Goal: Understand process/instructions: Learn how to perform a task or action

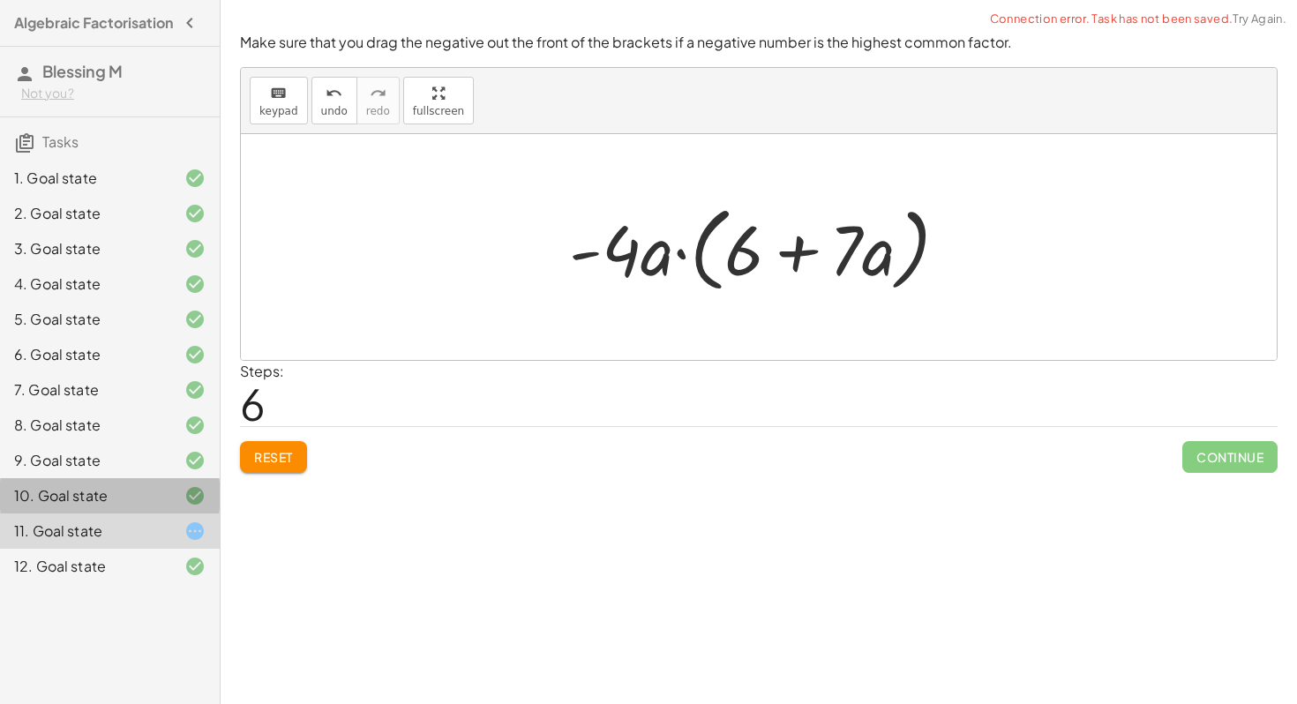
click at [141, 504] on div "10. Goal state" at bounding box center [85, 495] width 142 height 21
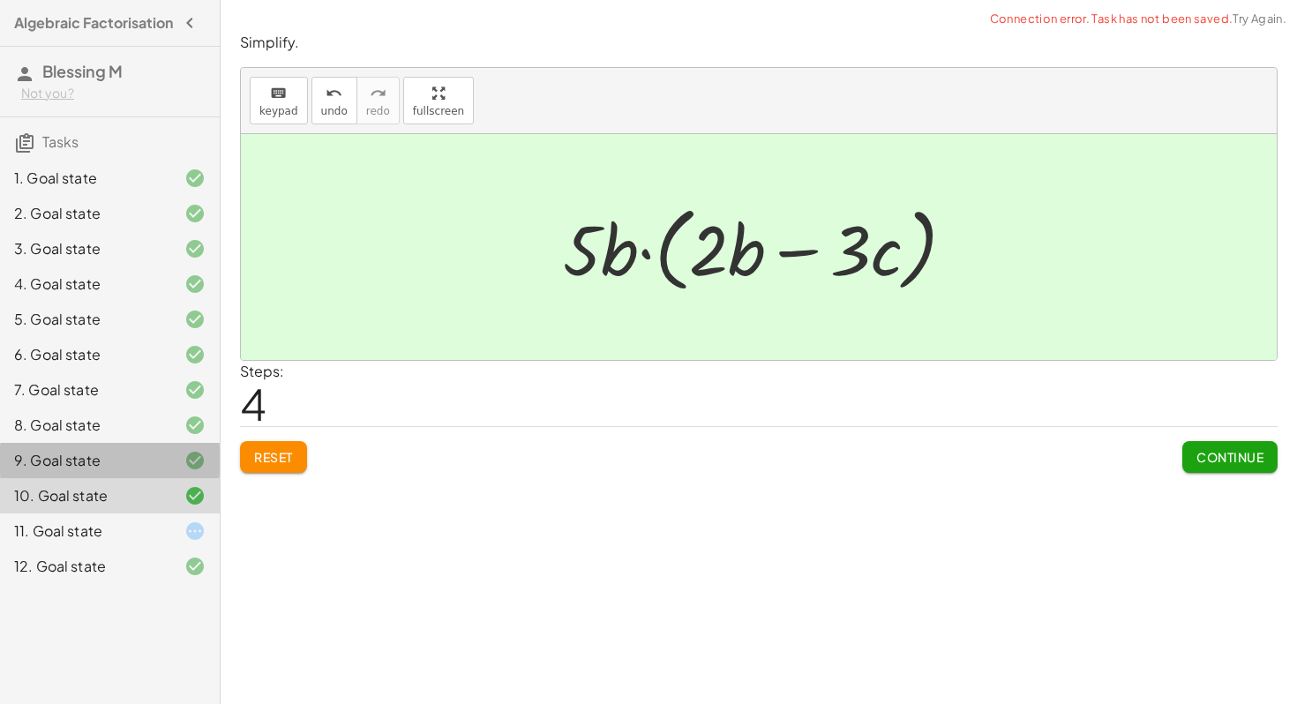
click at [139, 470] on div "9. Goal state" at bounding box center [85, 460] width 142 height 21
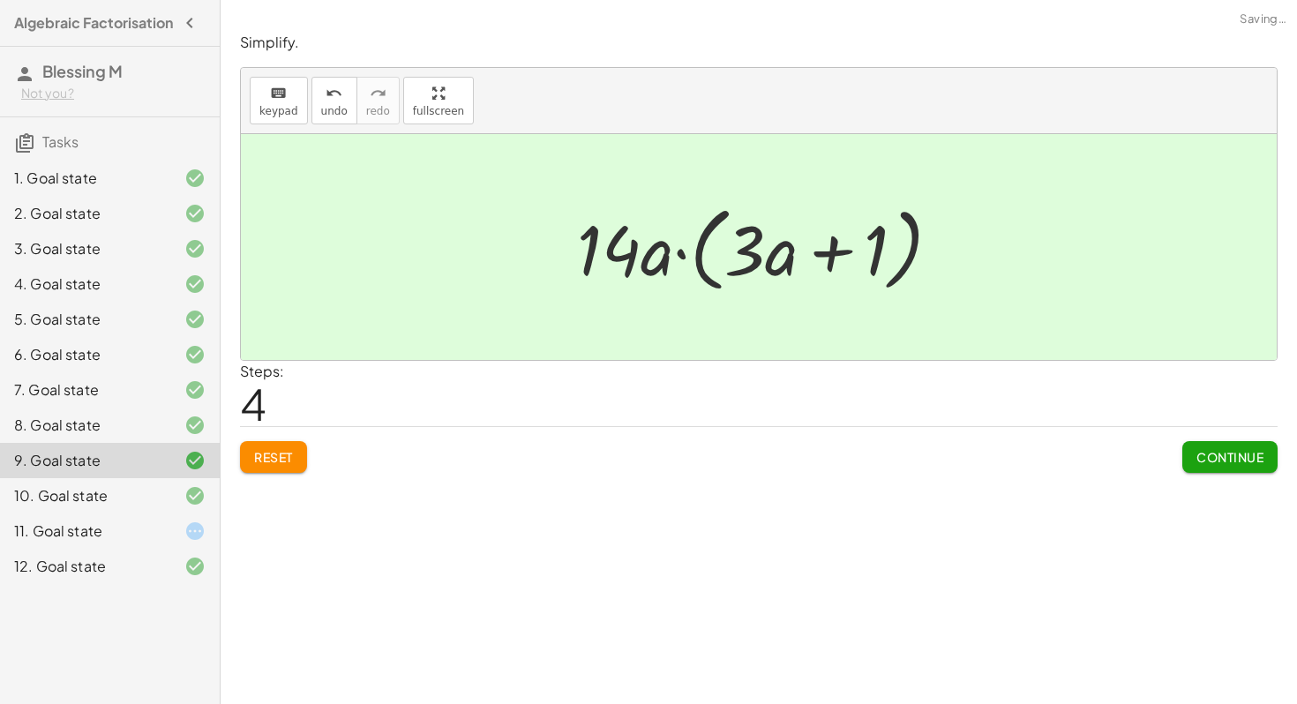
click at [127, 330] on div "5. Goal state" at bounding box center [85, 319] width 142 height 21
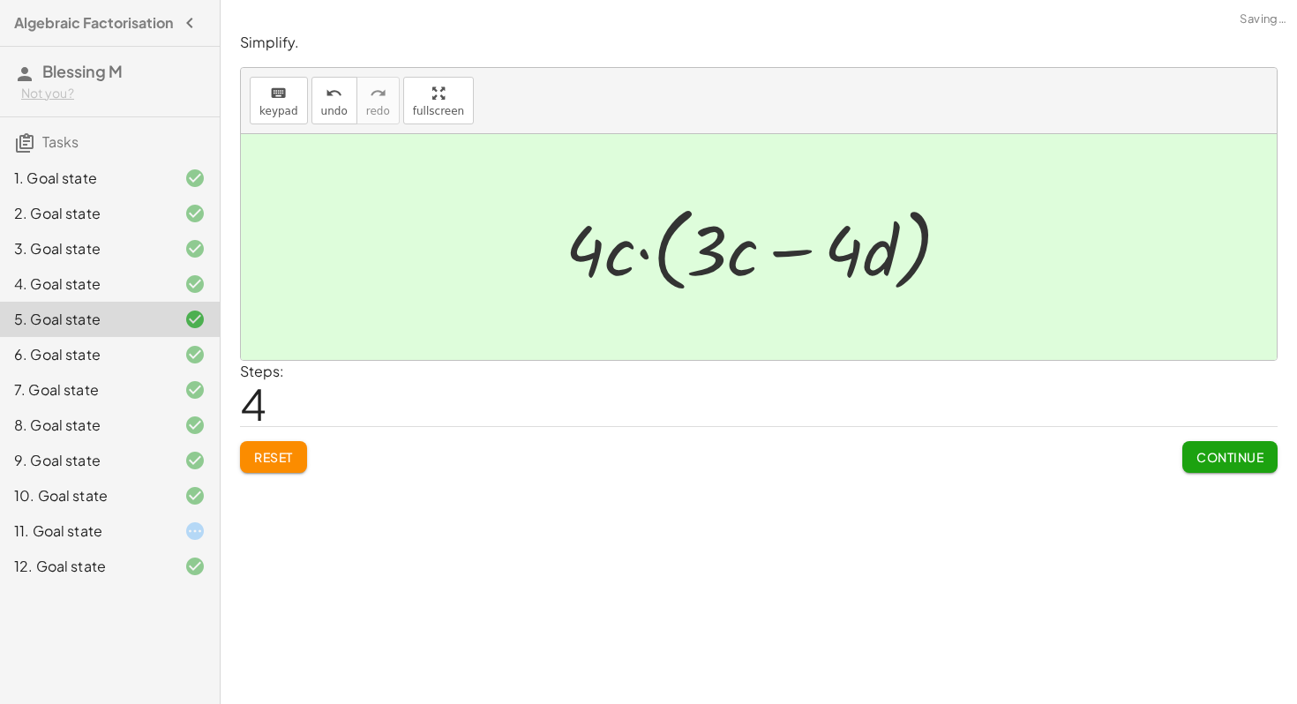
click at [115, 537] on div "11. Goal state" at bounding box center [85, 531] width 142 height 21
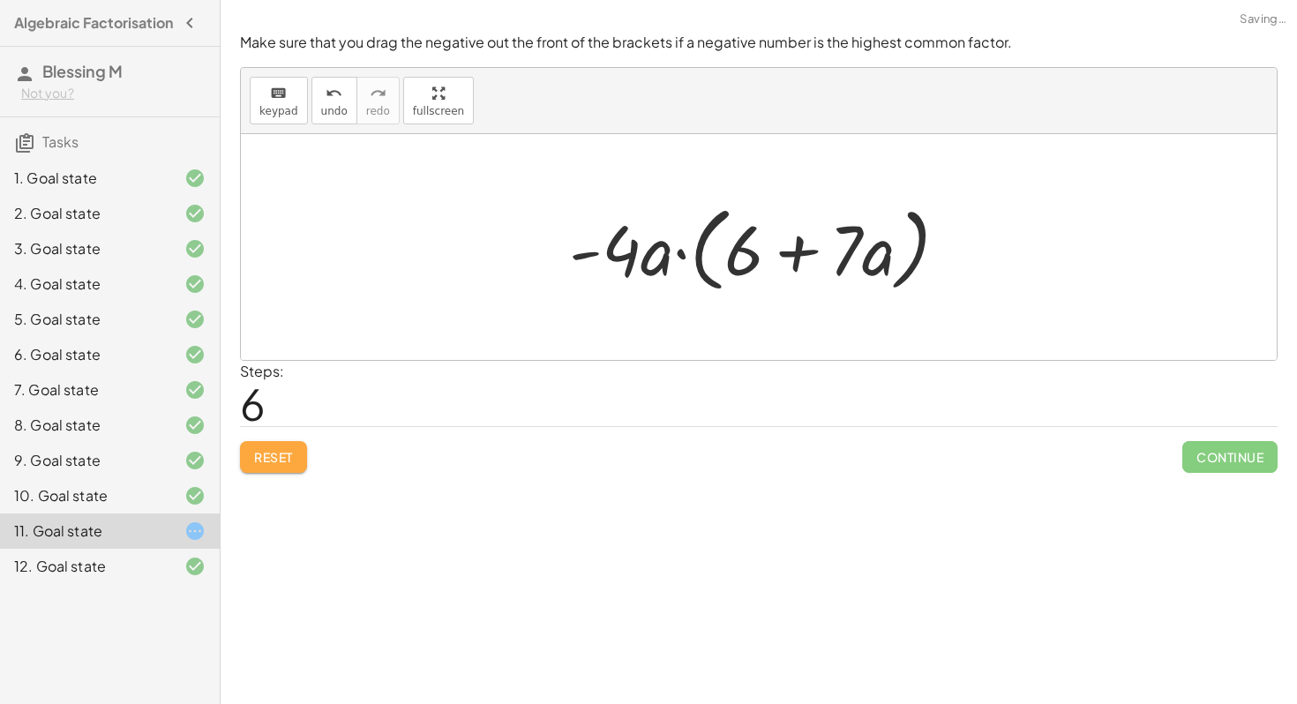
click at [290, 454] on span "Reset" at bounding box center [273, 457] width 39 height 16
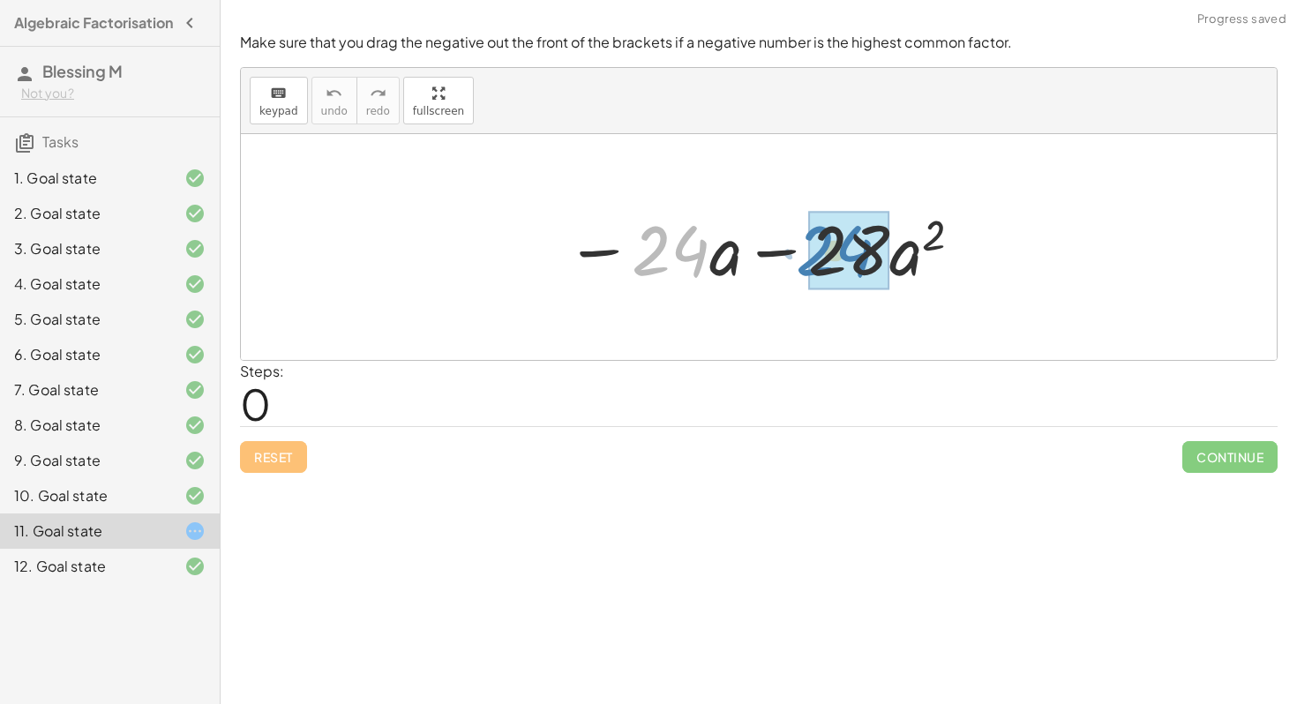
drag, startPoint x: 669, startPoint y: 259, endPoint x: 833, endPoint y: 259, distance: 164.1
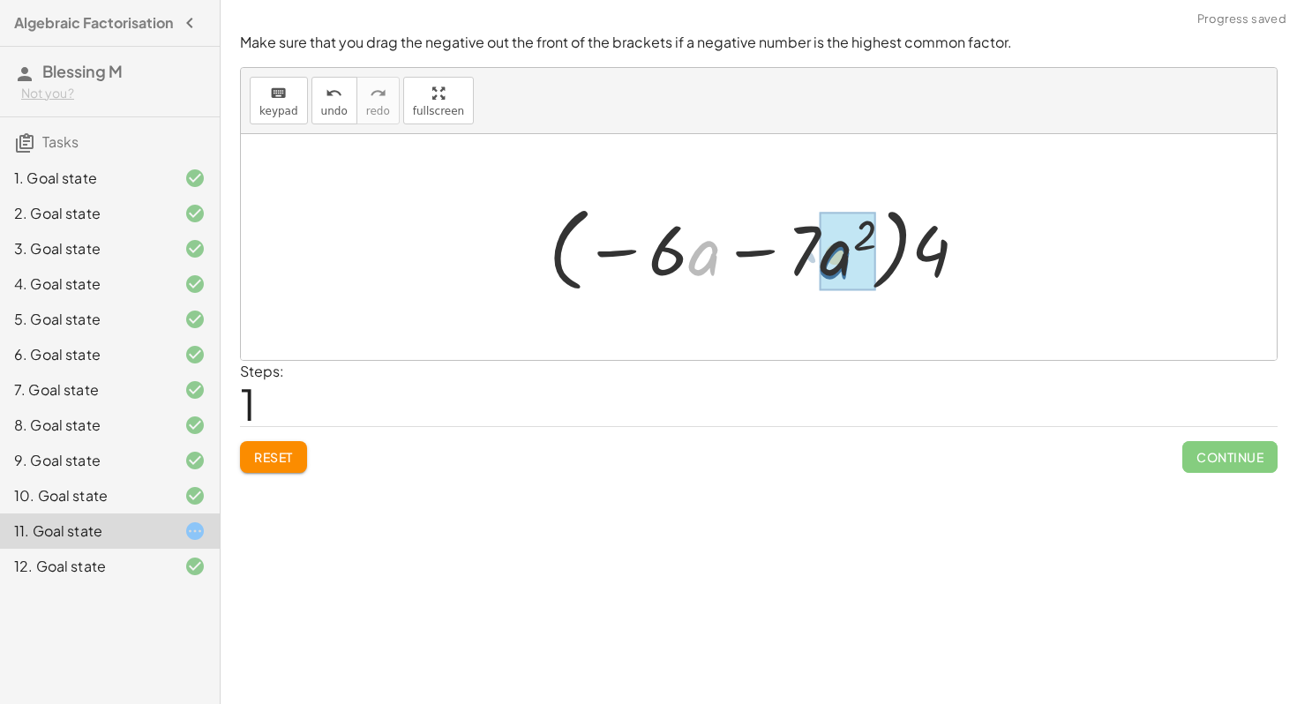
drag, startPoint x: 722, startPoint y: 263, endPoint x: 860, endPoint y: 267, distance: 138.6
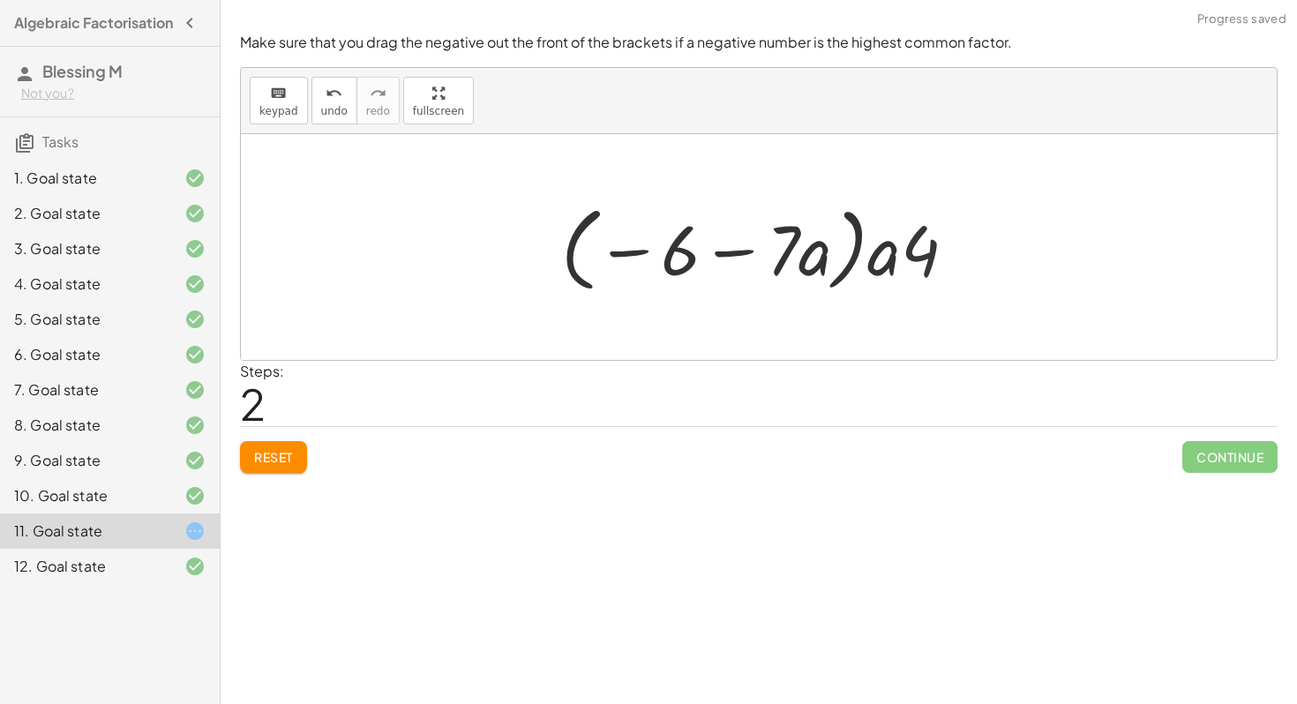
click at [922, 254] on div at bounding box center [765, 247] width 427 height 101
drag, startPoint x: 920, startPoint y: 253, endPoint x: 910, endPoint y: 259, distance: 11.8
click at [910, 259] on div at bounding box center [765, 247] width 427 height 101
click at [915, 263] on div at bounding box center [765, 247] width 427 height 101
drag, startPoint x: 952, startPoint y: 262, endPoint x: 589, endPoint y: 297, distance: 364.4
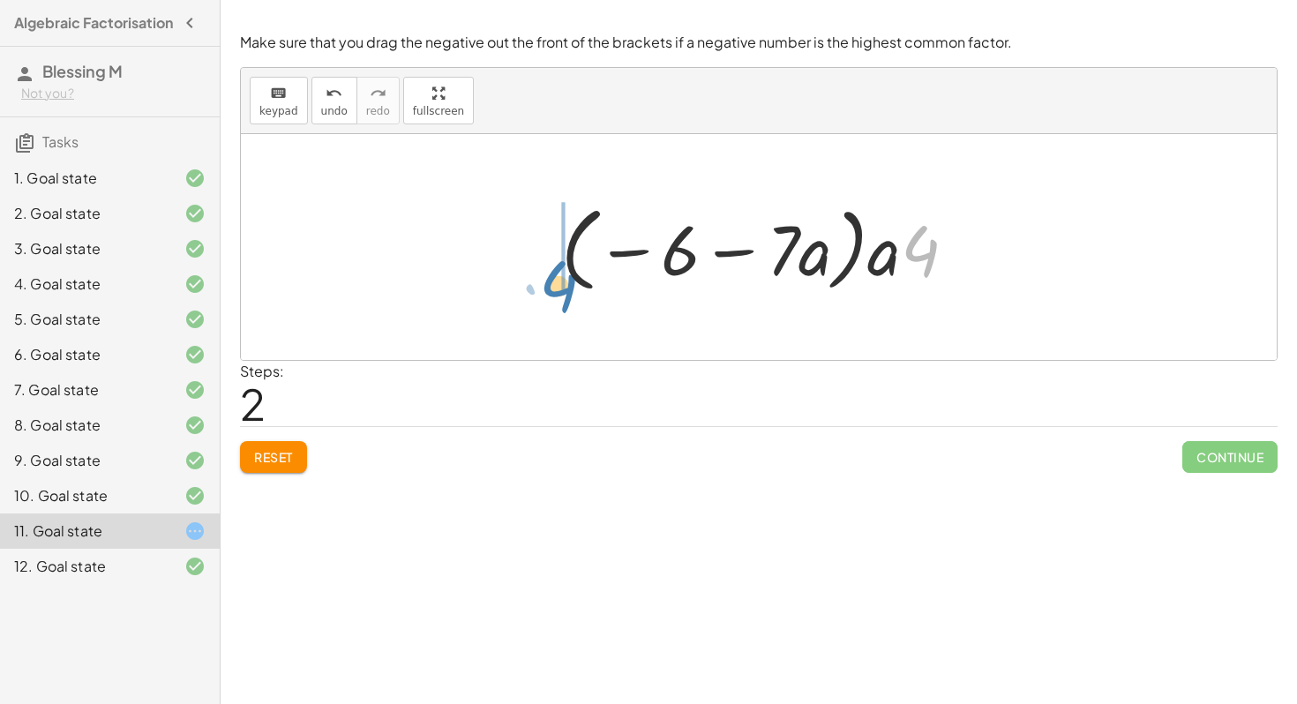
click at [589, 297] on div at bounding box center [765, 247] width 427 height 101
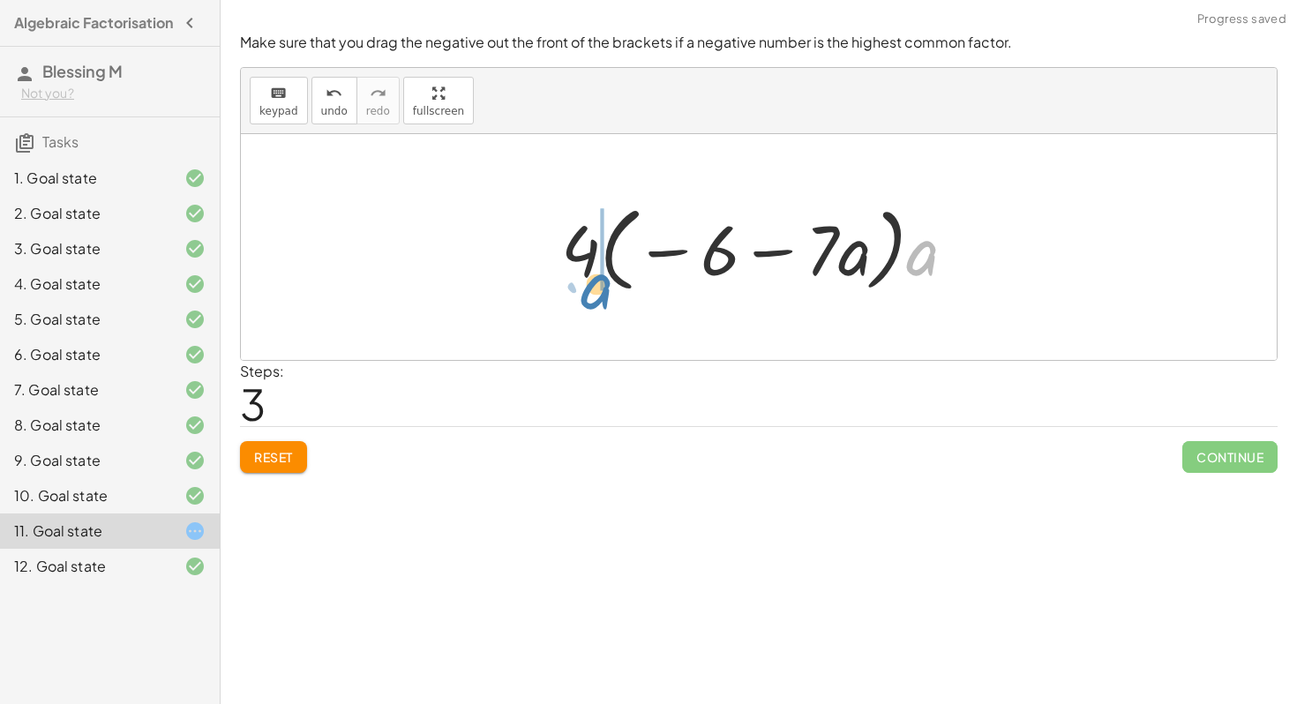
drag, startPoint x: 919, startPoint y: 266, endPoint x: 593, endPoint y: 298, distance: 327.2
click at [593, 298] on div "− · 24 · a − · 28 · a 2 − · 4 · 6 · a − · 4 · 7 · a 2 · ( − · 6 · a − · 7 · a 2…" at bounding box center [759, 247] width 449 height 110
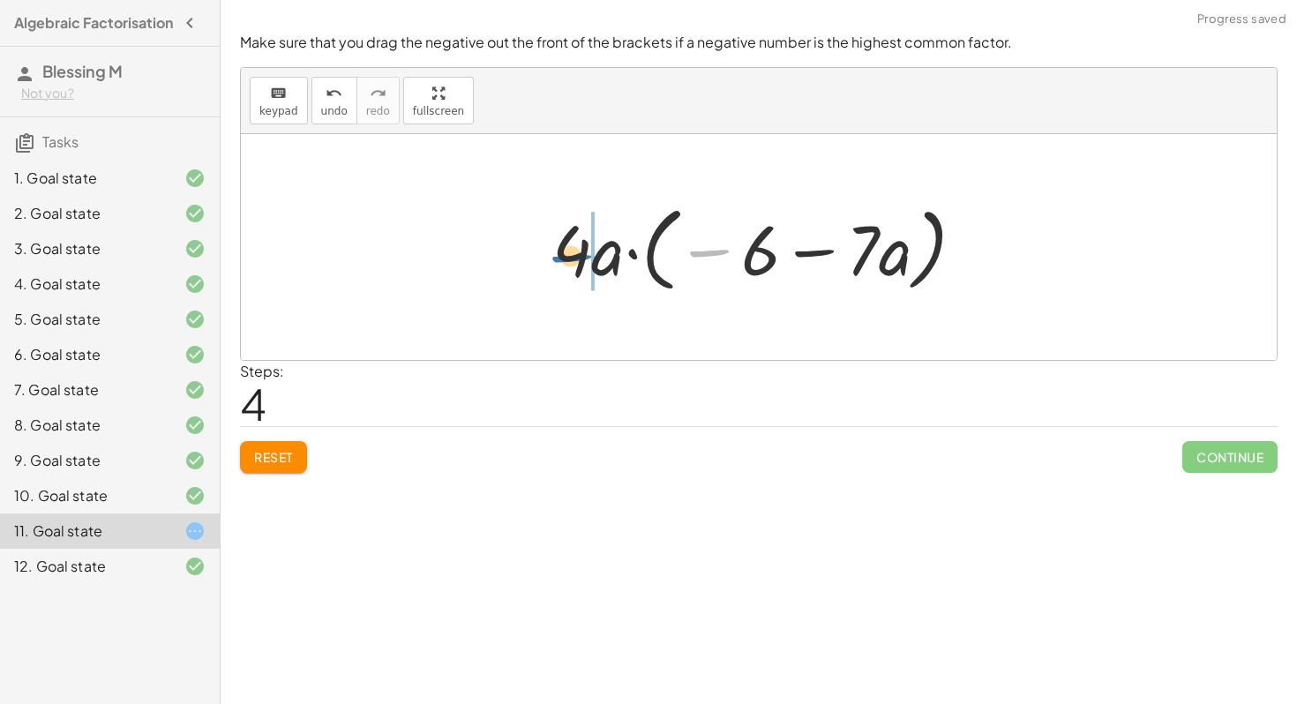
drag, startPoint x: 706, startPoint y: 262, endPoint x: 568, endPoint y: 267, distance: 137.8
click at [568, 267] on div at bounding box center [766, 247] width 444 height 101
click at [568, 267] on div at bounding box center [765, 247] width 427 height 101
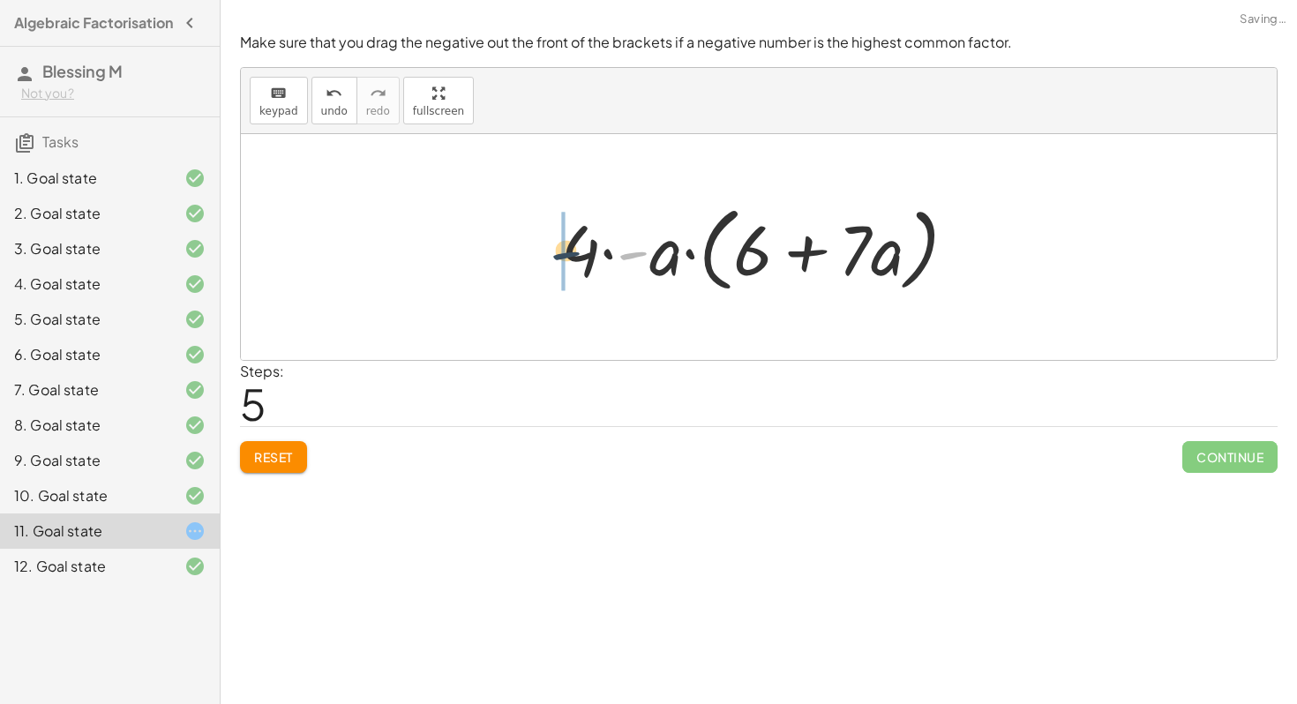
drag, startPoint x: 629, startPoint y: 254, endPoint x: 552, endPoint y: 254, distance: 77.7
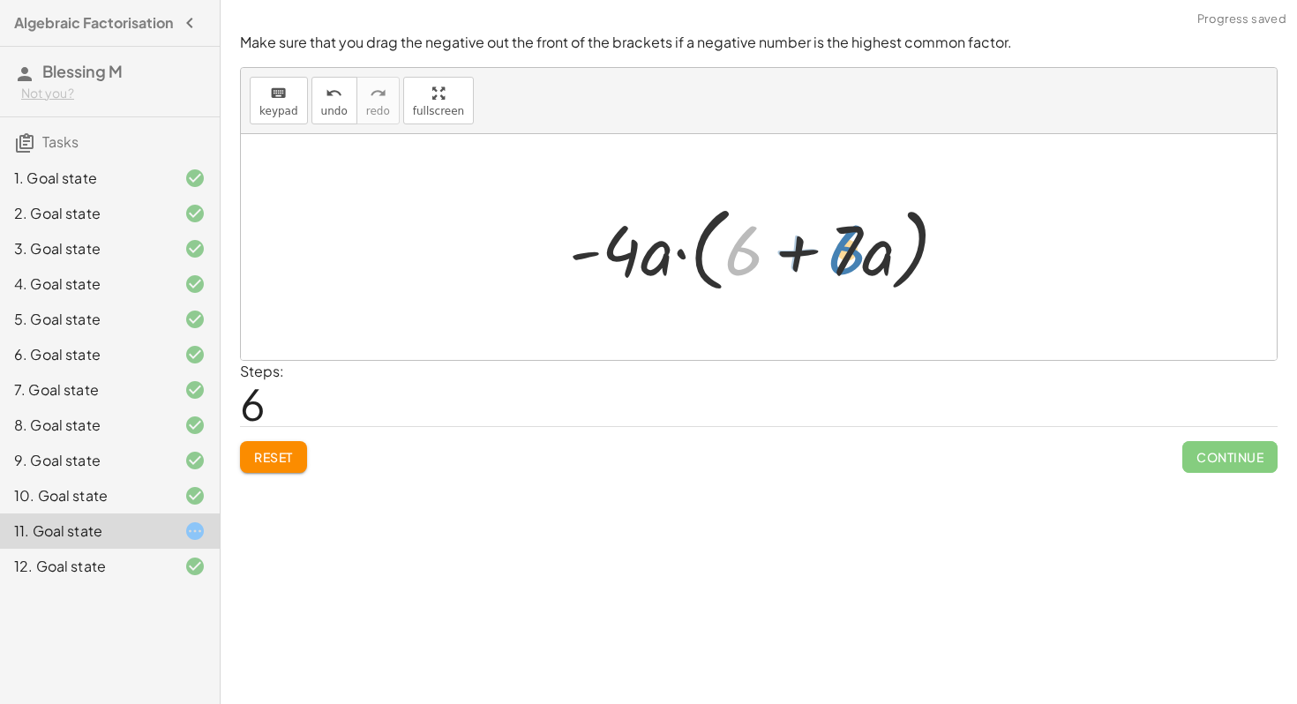
drag, startPoint x: 735, startPoint y: 261, endPoint x: 837, endPoint y: 260, distance: 102.4
click at [838, 260] on div at bounding box center [765, 247] width 410 height 101
drag, startPoint x: 874, startPoint y: 256, endPoint x: 863, endPoint y: 260, distance: 12.3
click at [863, 260] on div at bounding box center [765, 247] width 410 height 101
click at [263, 448] on button "Reset" at bounding box center [273, 457] width 67 height 32
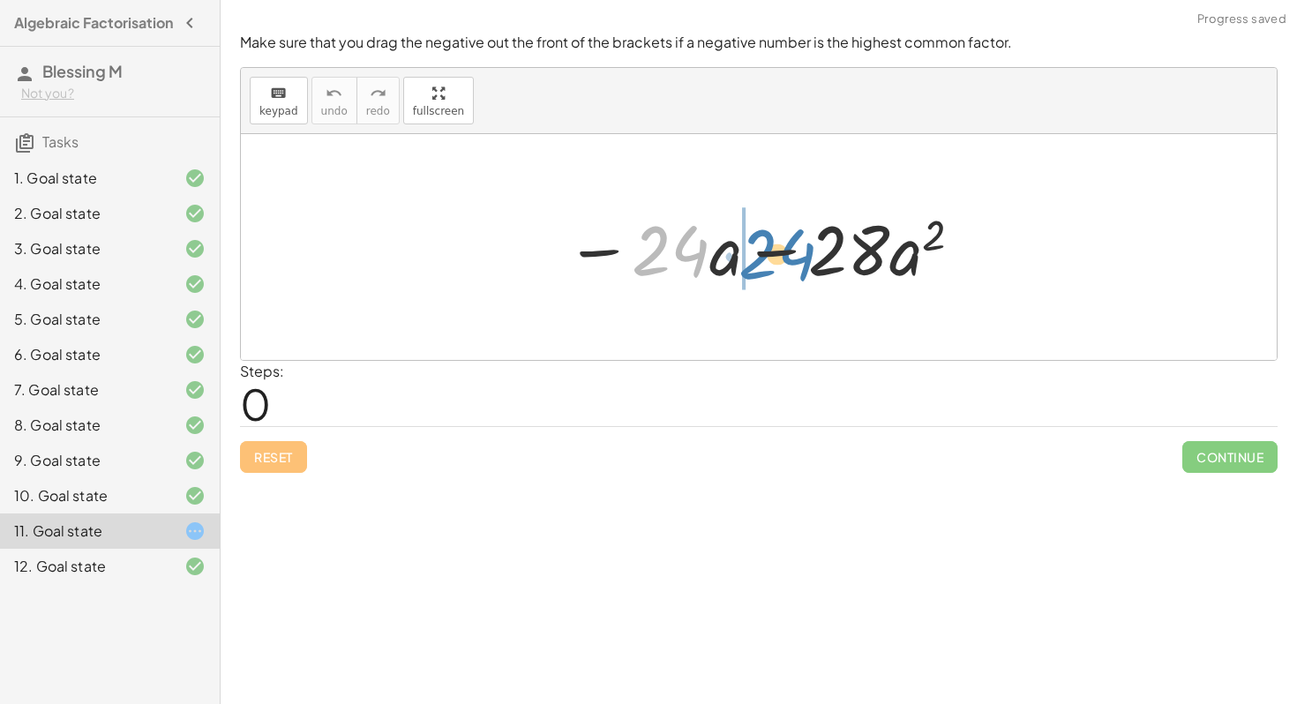
drag, startPoint x: 663, startPoint y: 244, endPoint x: 645, endPoint y: 258, distance: 22.6
click at [644, 258] on div at bounding box center [765, 247] width 417 height 91
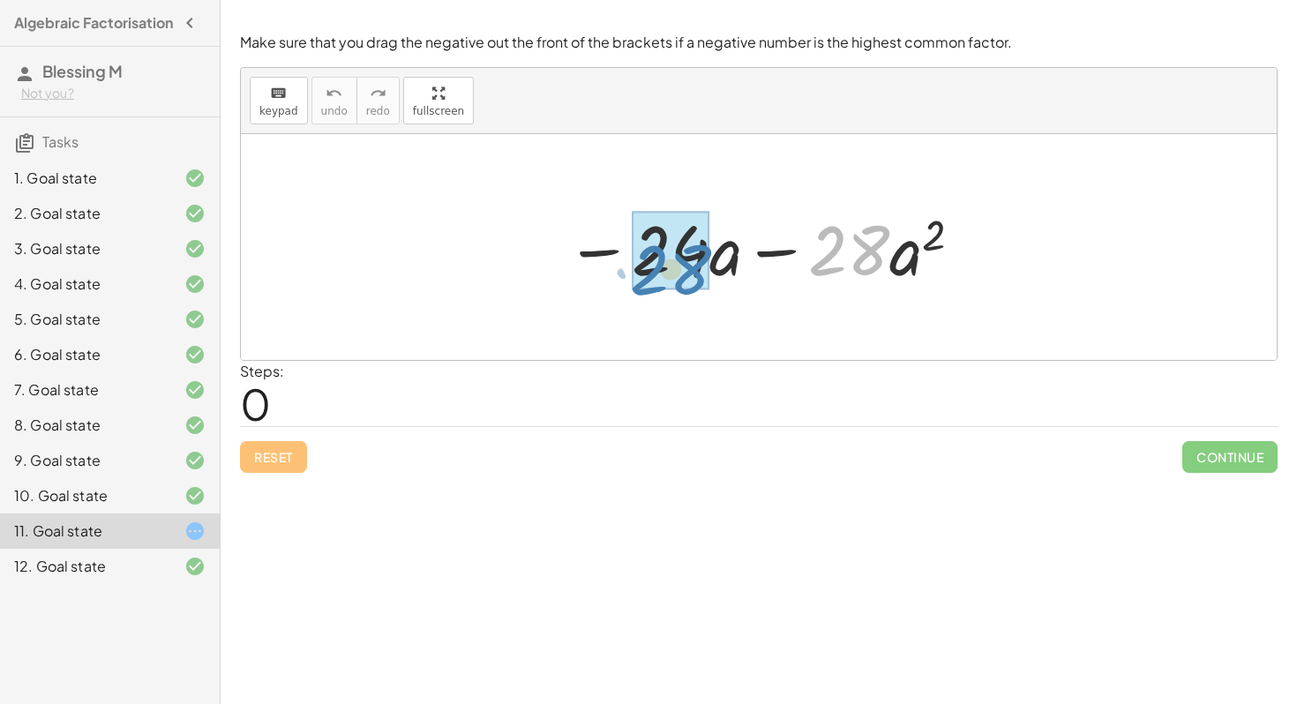
drag, startPoint x: 845, startPoint y: 250, endPoint x: 665, endPoint y: 268, distance: 181.0
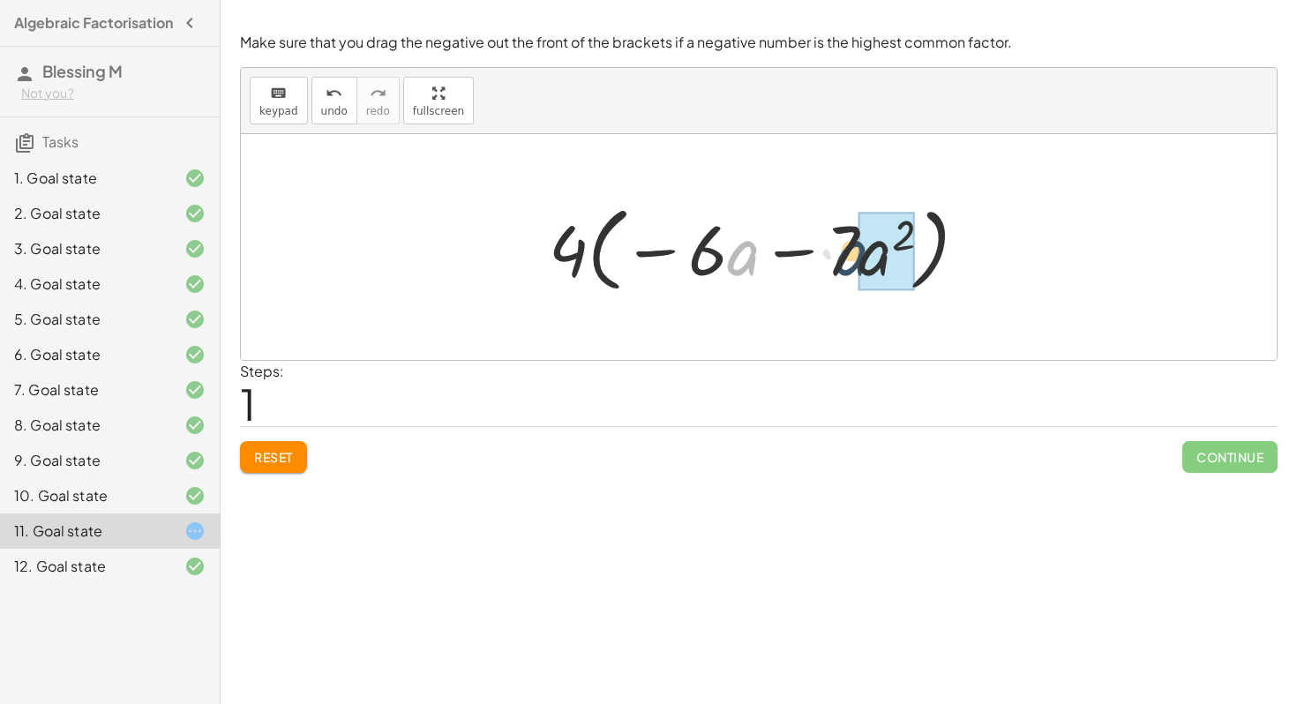
drag, startPoint x: 748, startPoint y: 263, endPoint x: 875, endPoint y: 261, distance: 127.1
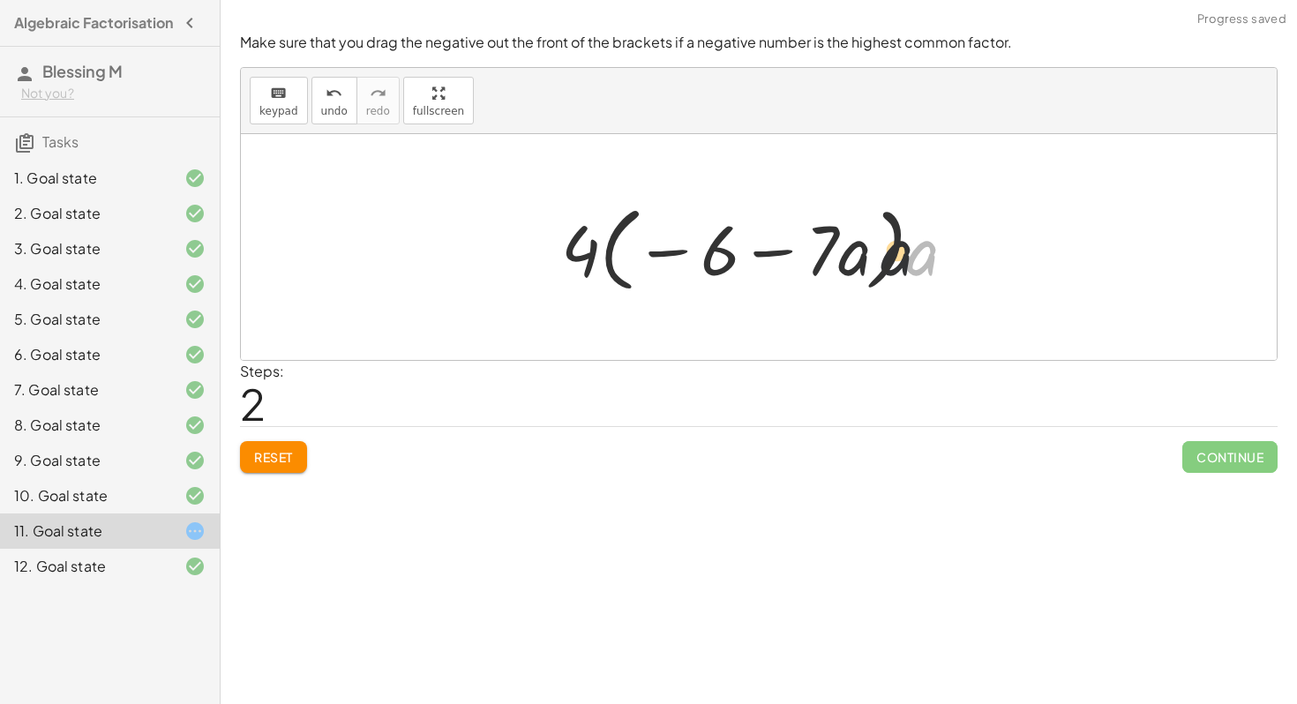
drag, startPoint x: 932, startPoint y: 259, endPoint x: 779, endPoint y: 272, distance: 153.2
click at [779, 272] on div at bounding box center [765, 247] width 427 height 101
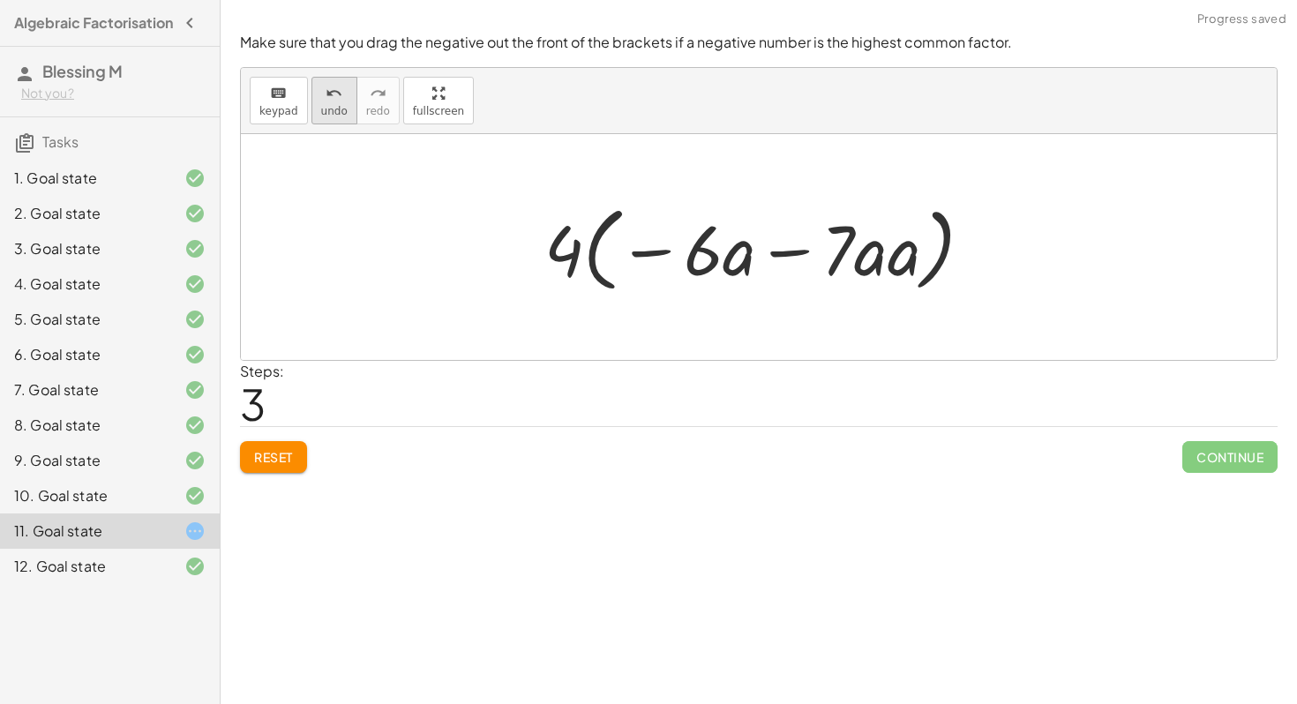
click at [321, 113] on span "undo" at bounding box center [334, 111] width 26 height 12
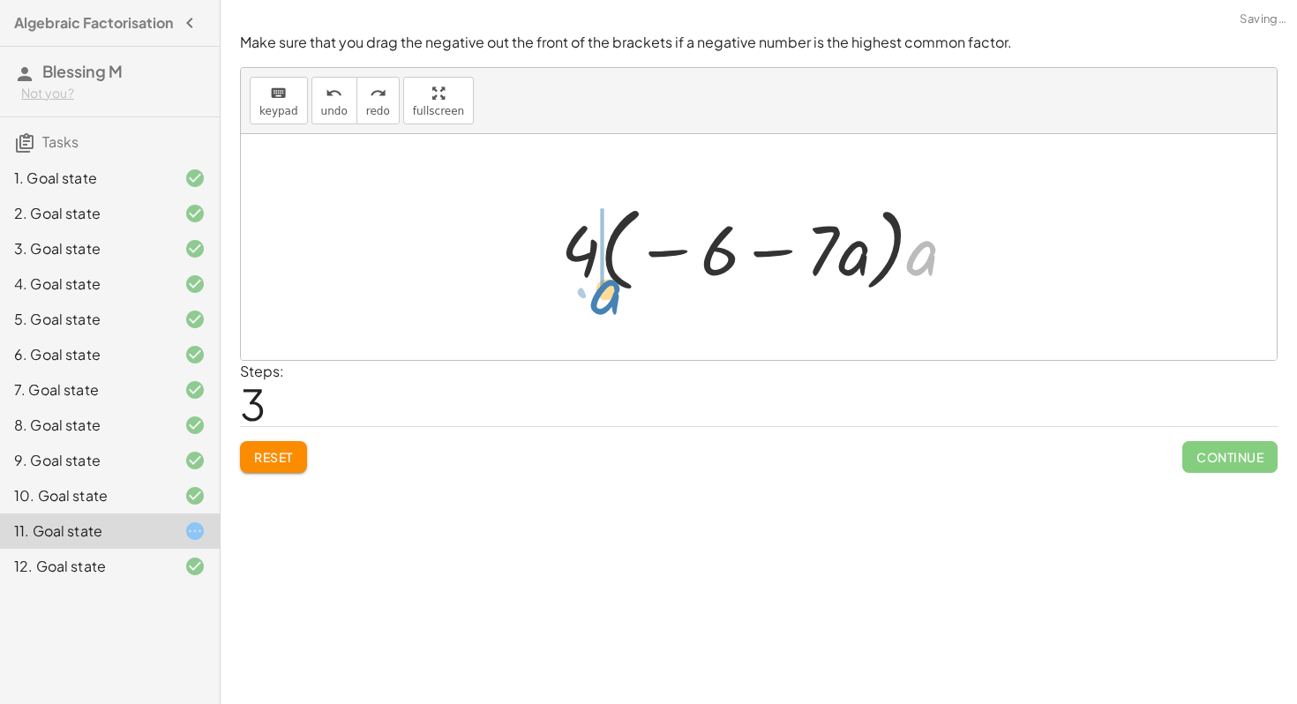
drag, startPoint x: 919, startPoint y: 266, endPoint x: 600, endPoint y: 304, distance: 320.7
click at [600, 304] on div "− · 24 · a − · 28 · a 2 − · 4 · 6 · a − · 4 · 7 · a 2 · 4 · ( − · 6 · a − · 7 ·…" at bounding box center [759, 247] width 1036 height 226
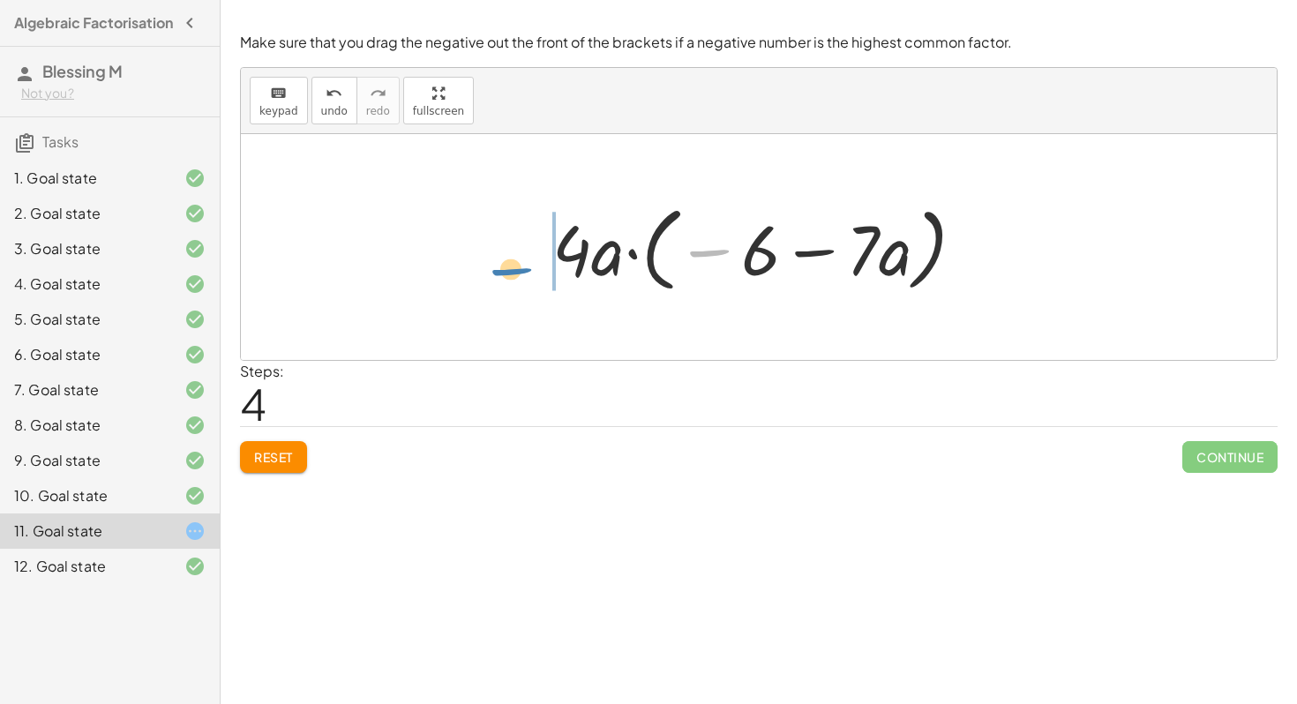
drag, startPoint x: 702, startPoint y: 250, endPoint x: 506, endPoint y: 267, distance: 197.6
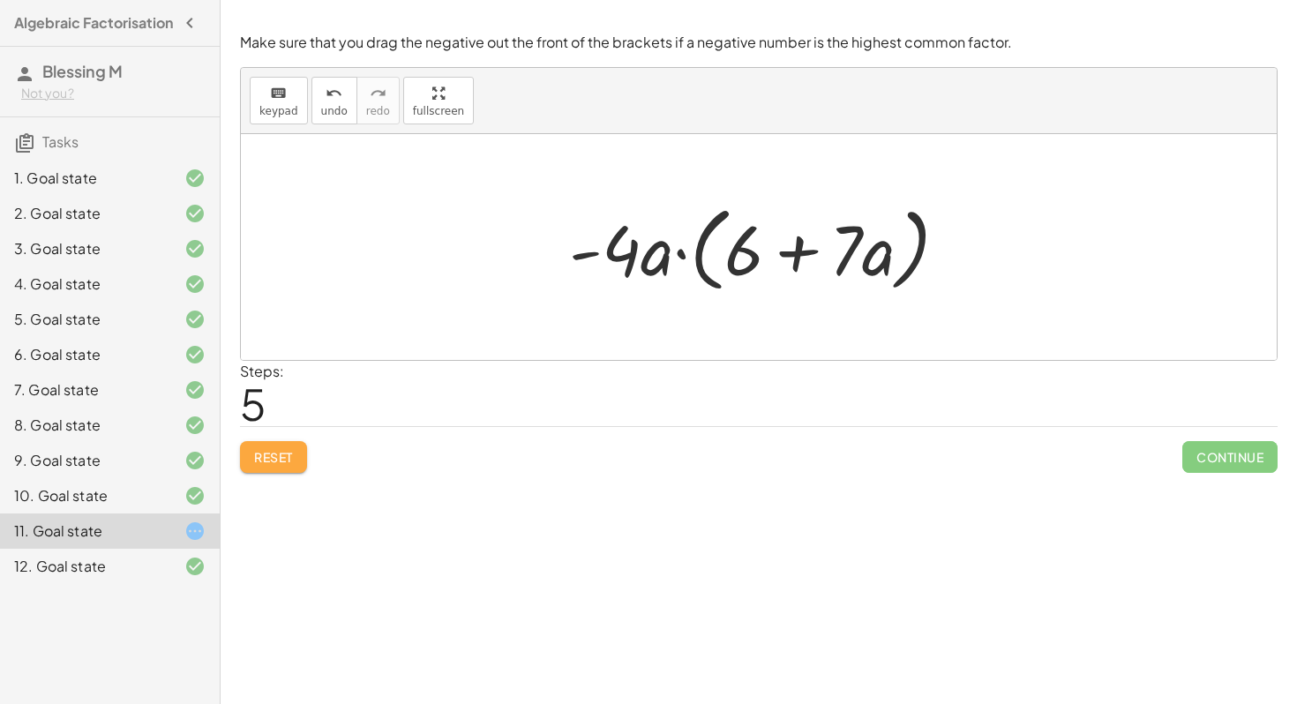
click at [297, 467] on button "Reset" at bounding box center [273, 457] width 67 height 32
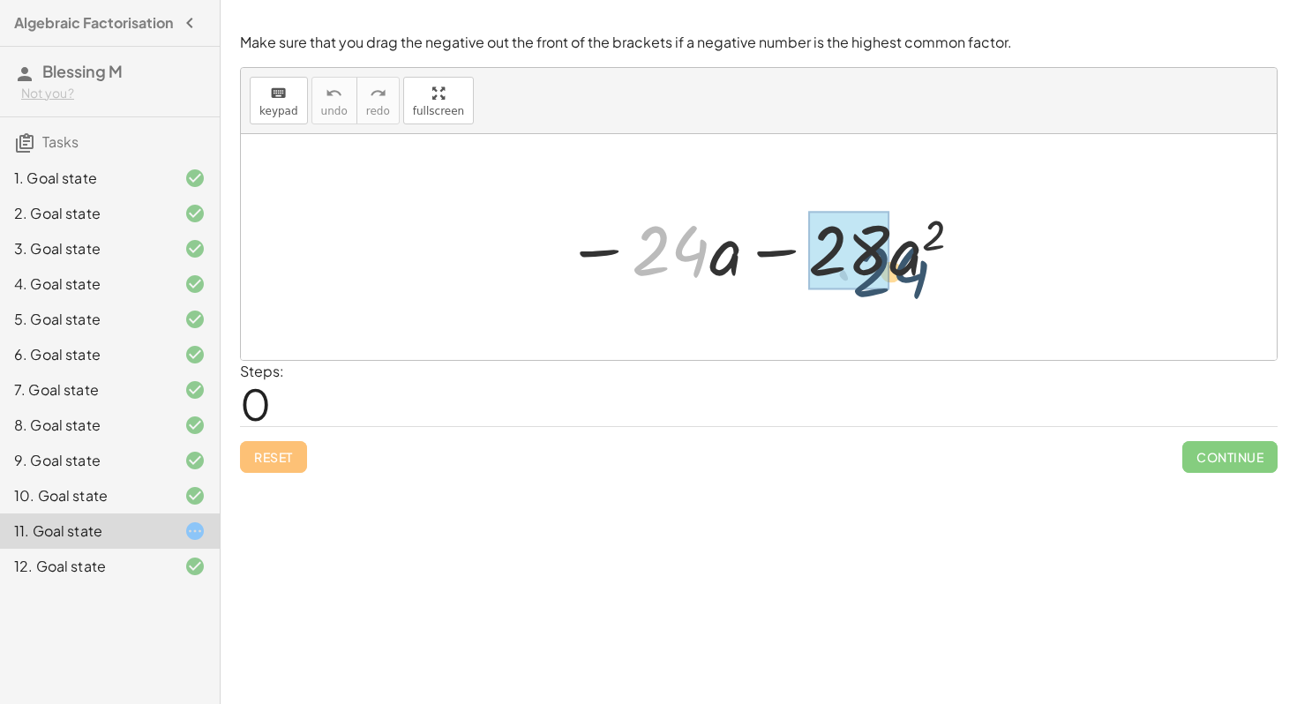
drag, startPoint x: 676, startPoint y: 248, endPoint x: 900, endPoint y: 266, distance: 224.8
click at [900, 266] on div at bounding box center [765, 247] width 417 height 91
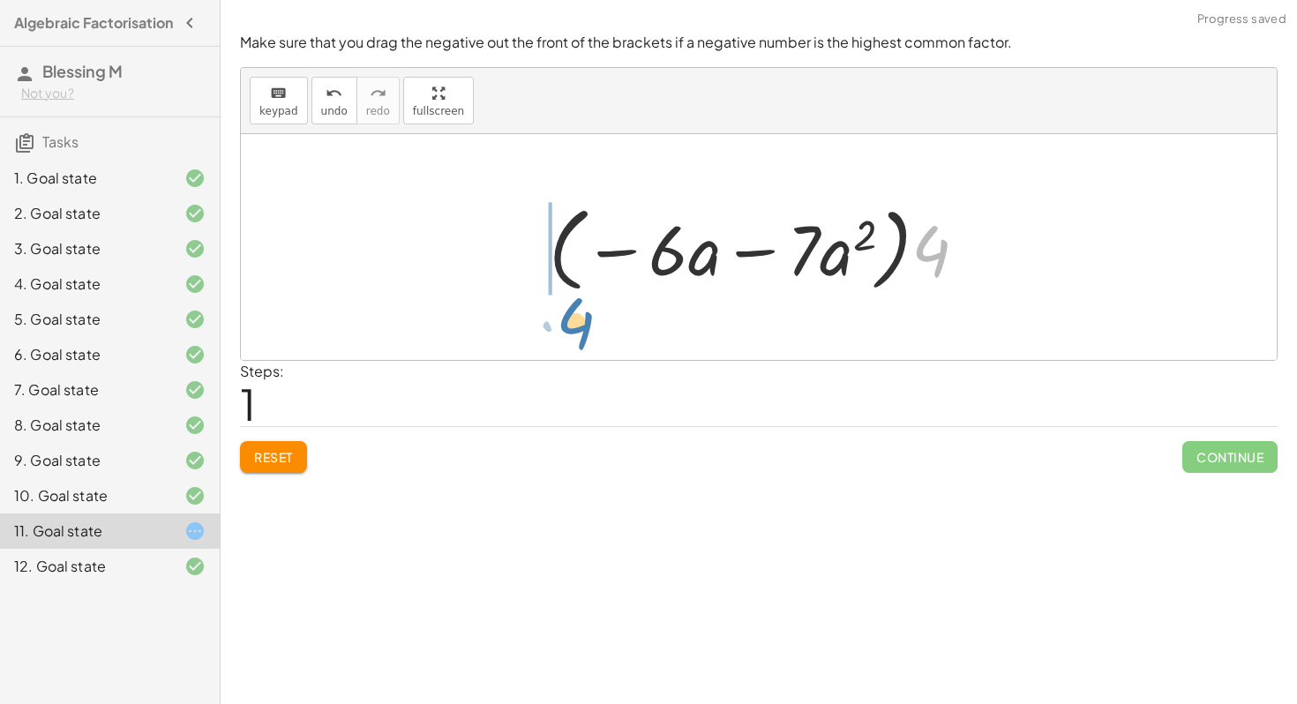
drag, startPoint x: 942, startPoint y: 262, endPoint x: 578, endPoint y: 327, distance: 370.2
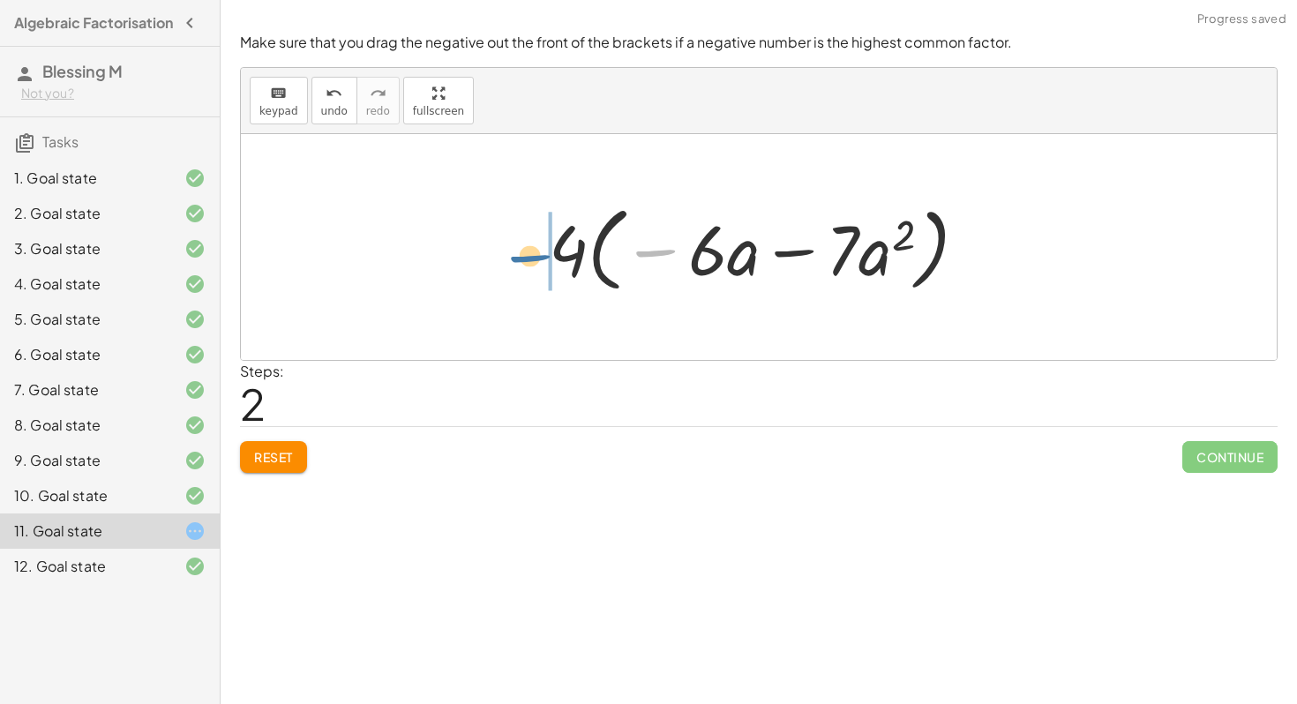
drag, startPoint x: 642, startPoint y: 257, endPoint x: 515, endPoint y: 262, distance: 126.3
click at [515, 262] on div "− · 24 · a − · 28 · a 2 − · 4 · 6 · a − · 4 · 7 · a 2 · ( − · 6 · a − · 7 · a 2…" at bounding box center [759, 247] width 1036 height 226
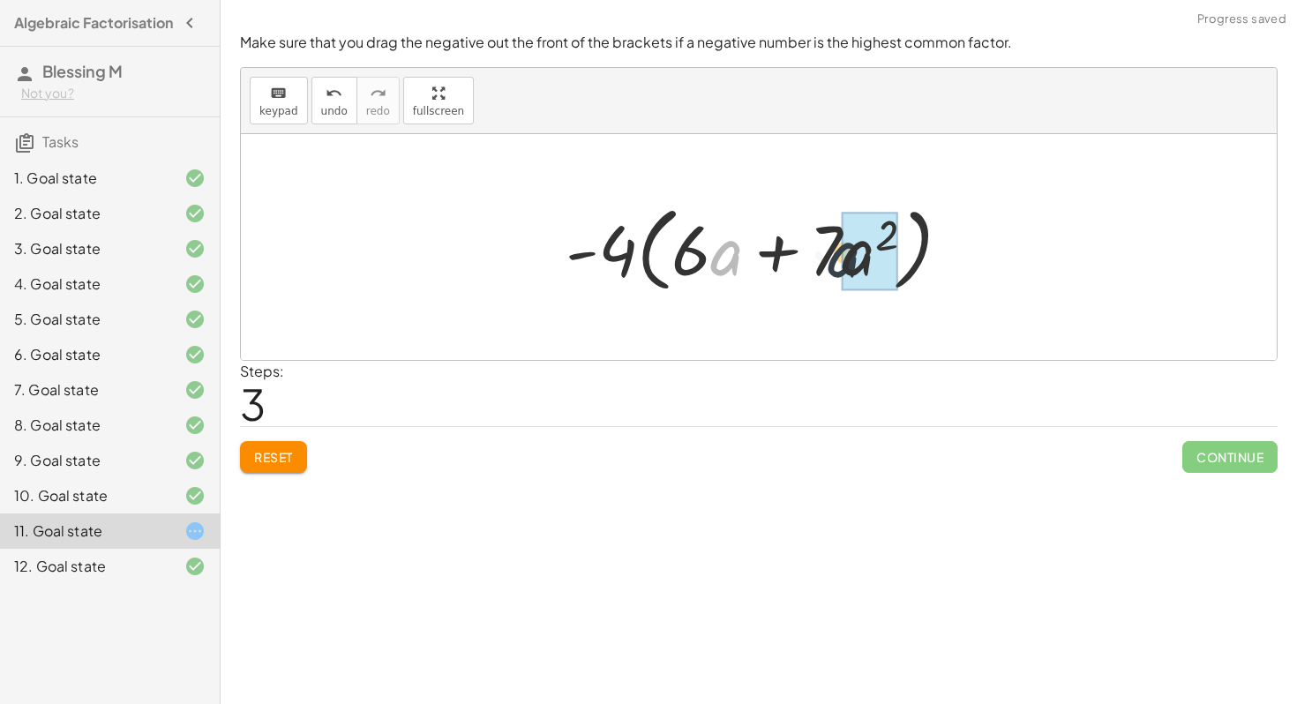
drag, startPoint x: 717, startPoint y: 259, endPoint x: 859, endPoint y: 265, distance: 141.3
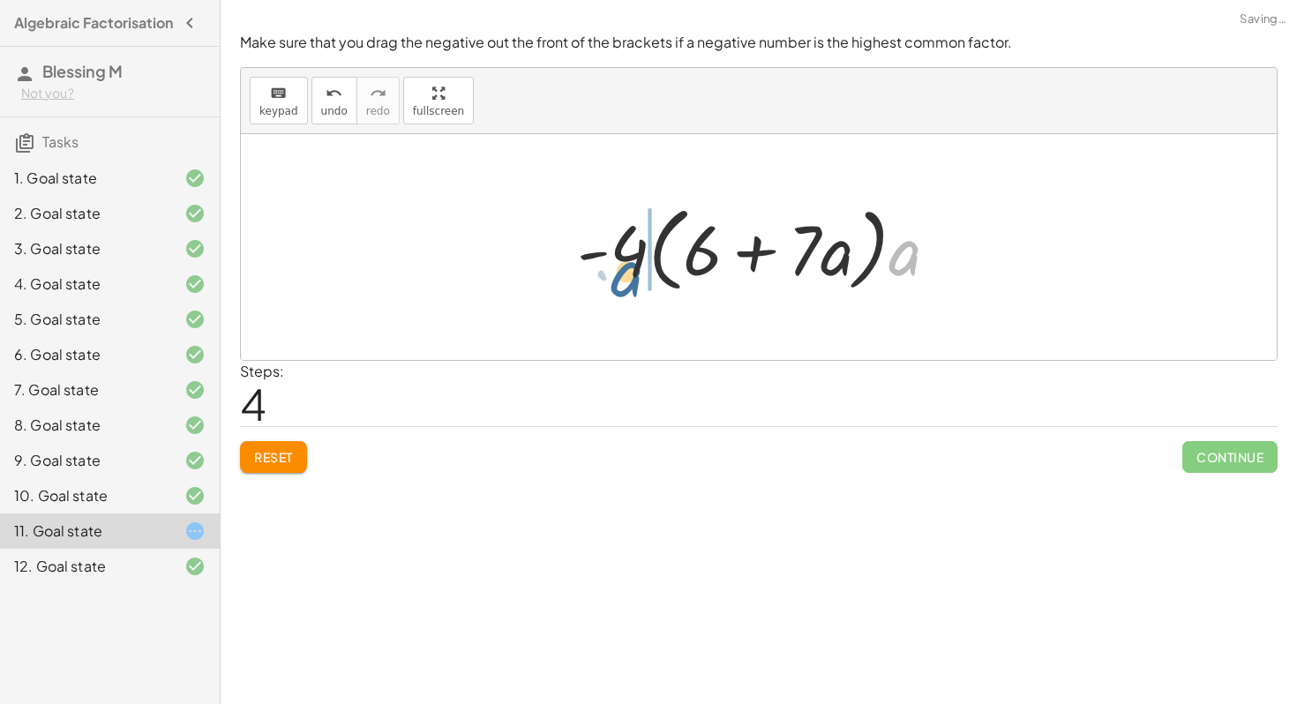
drag, startPoint x: 904, startPoint y: 264, endPoint x: 625, endPoint y: 285, distance: 280.5
click at [625, 285] on div at bounding box center [765, 247] width 394 height 101
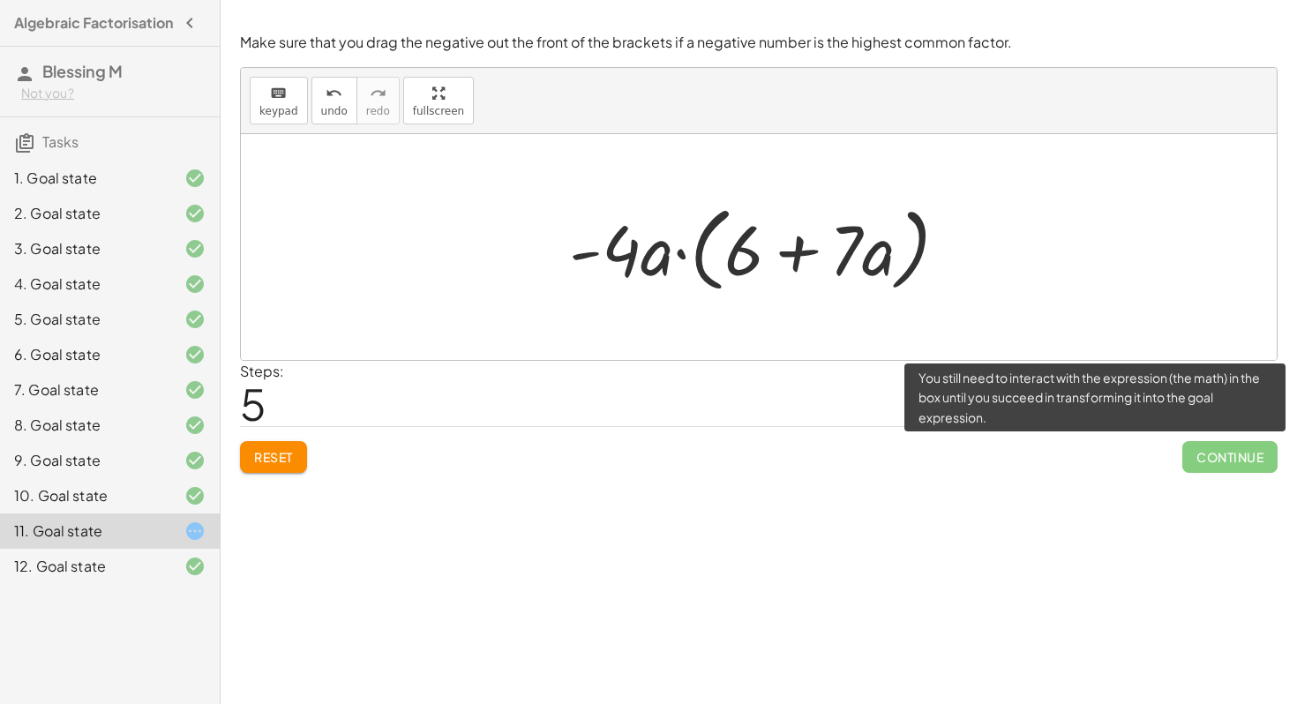
click at [1224, 456] on span "Continue" at bounding box center [1229, 457] width 95 height 32
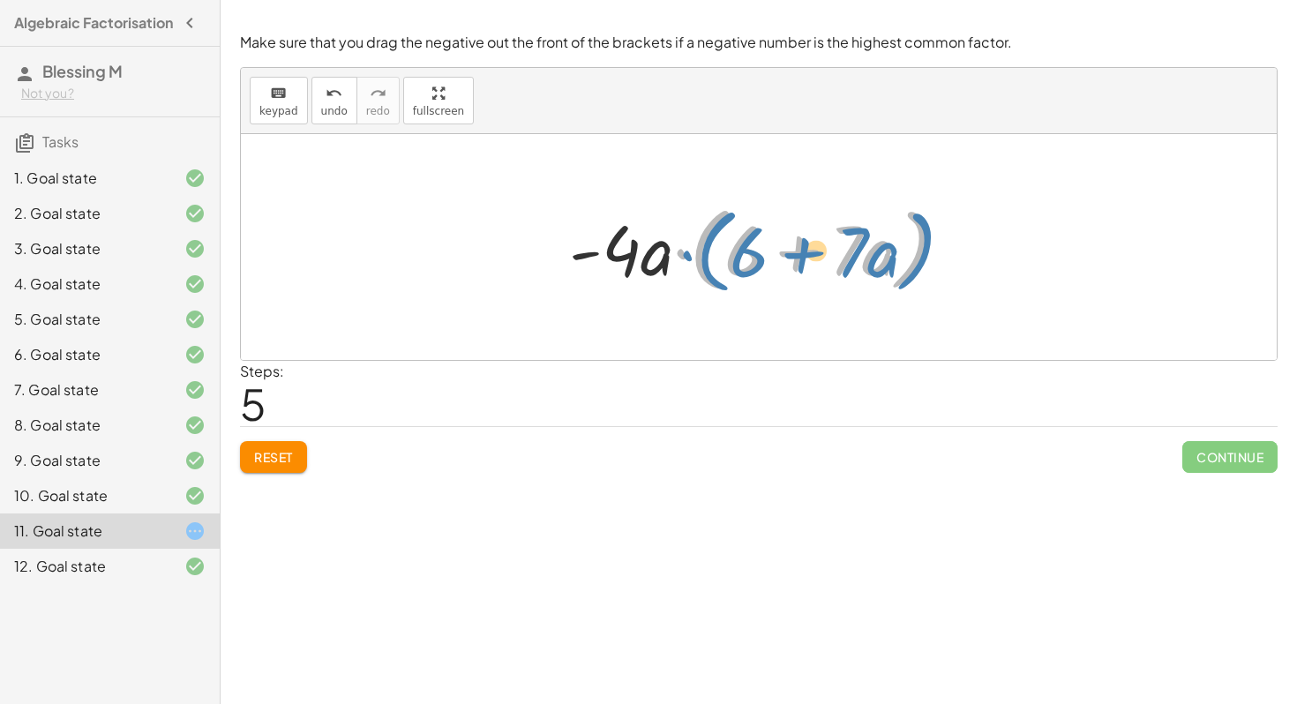
click at [702, 251] on div at bounding box center [765, 247] width 410 height 101
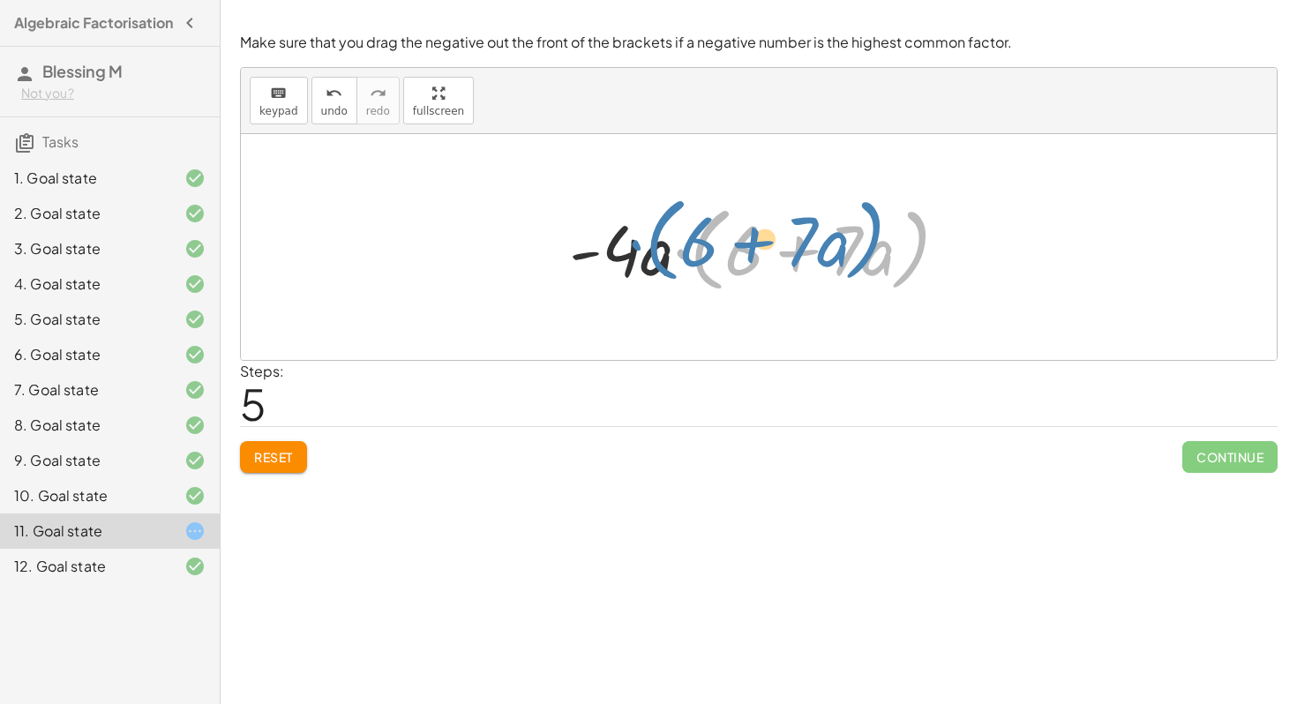
drag, startPoint x: 680, startPoint y: 255, endPoint x: 657, endPoint y: 244, distance: 25.3
click at [656, 245] on div at bounding box center [765, 247] width 410 height 101
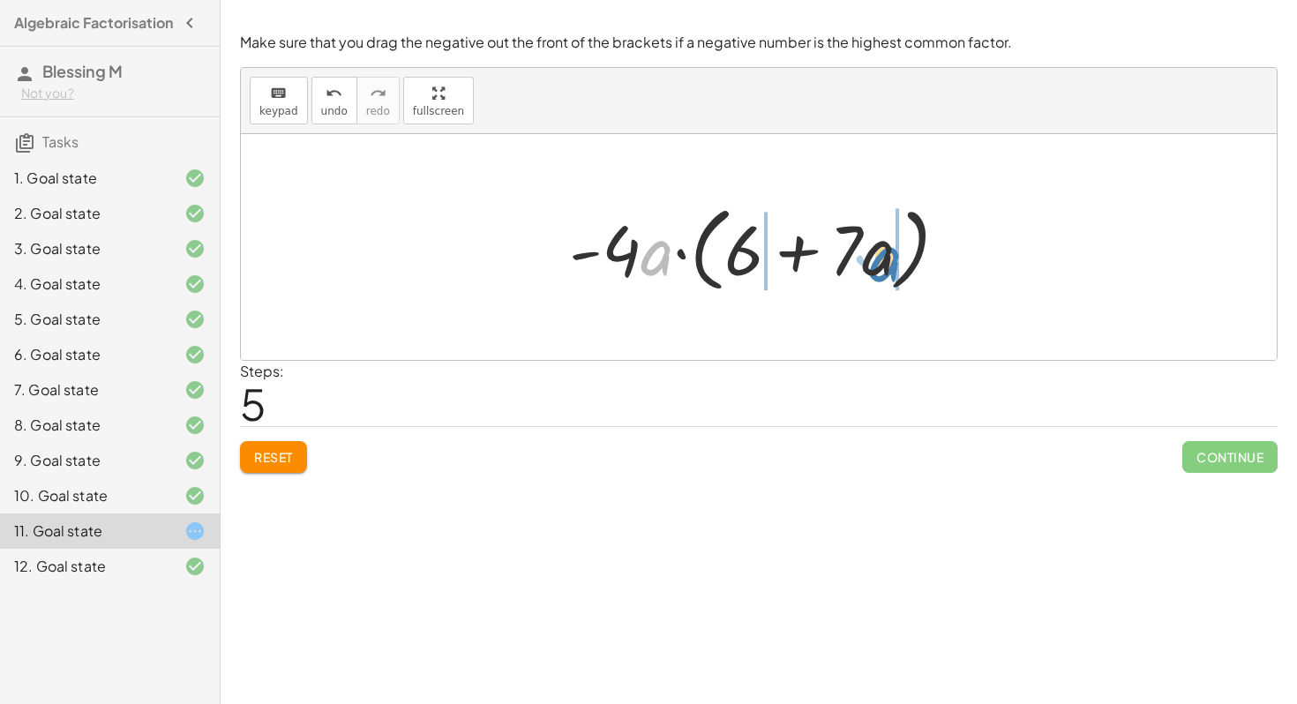
drag, startPoint x: 643, startPoint y: 262, endPoint x: 873, endPoint y: 269, distance: 229.5
click at [873, 269] on div at bounding box center [765, 247] width 410 height 101
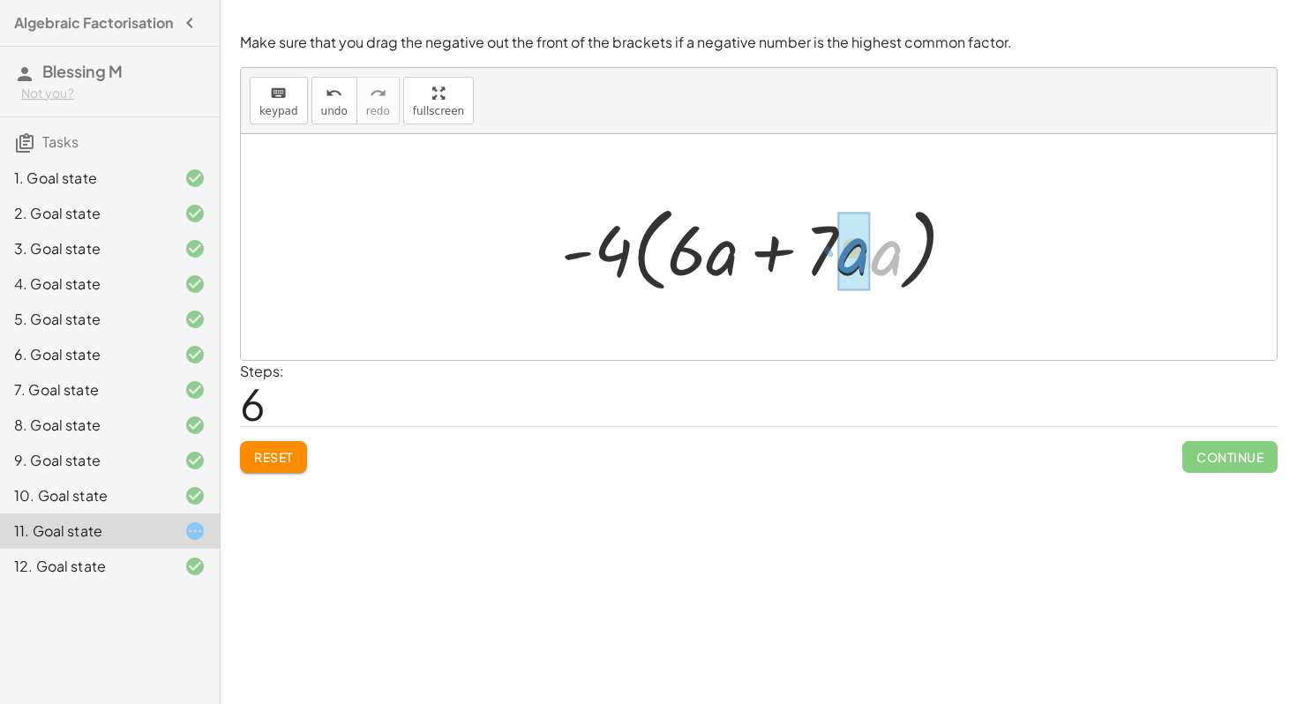
drag, startPoint x: 881, startPoint y: 260, endPoint x: 847, endPoint y: 258, distance: 33.6
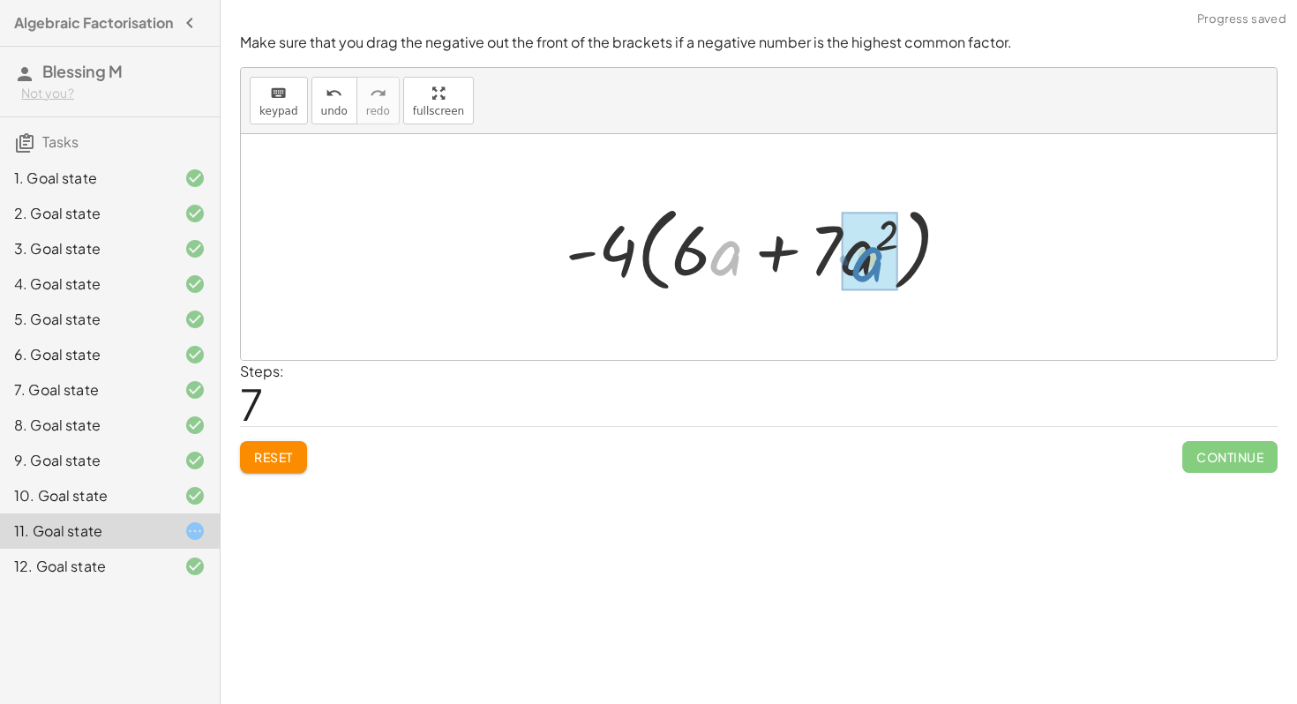
drag, startPoint x: 728, startPoint y: 265, endPoint x: 871, endPoint y: 271, distance: 143.1
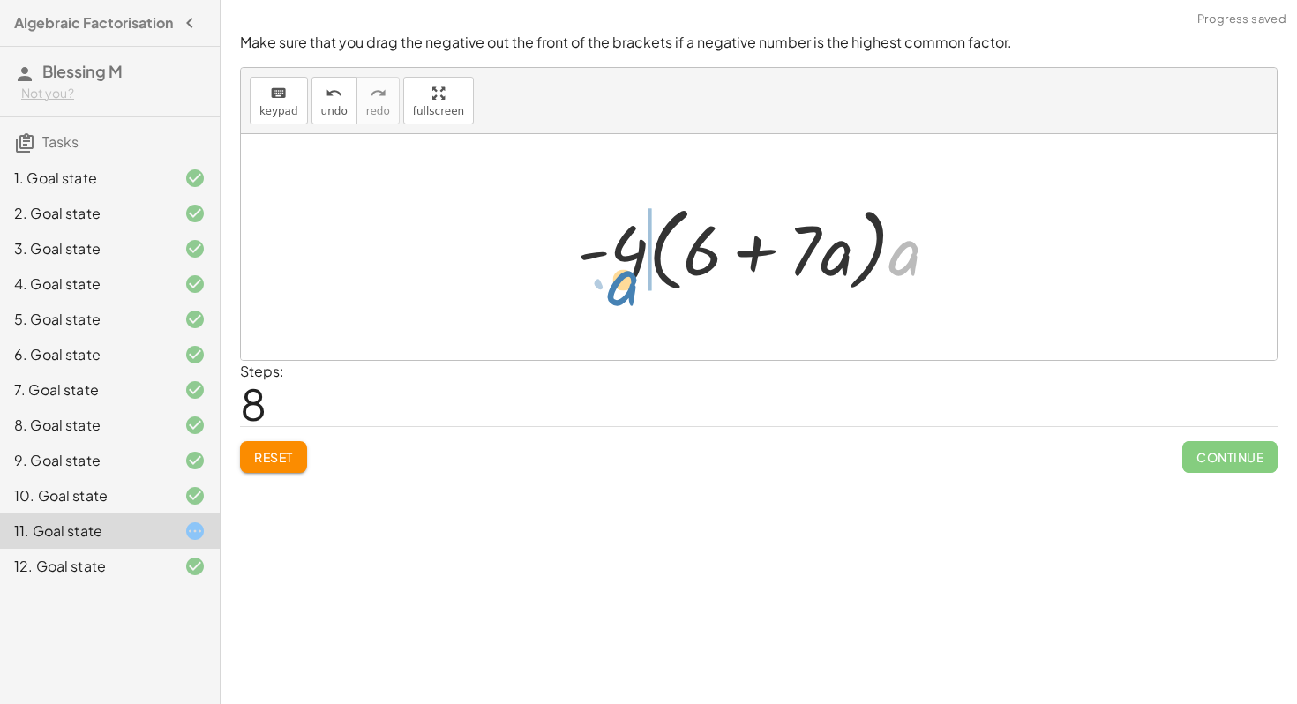
drag, startPoint x: 909, startPoint y: 261, endPoint x: 636, endPoint y: 290, distance: 274.2
click at [634, 290] on div at bounding box center [765, 247] width 394 height 101
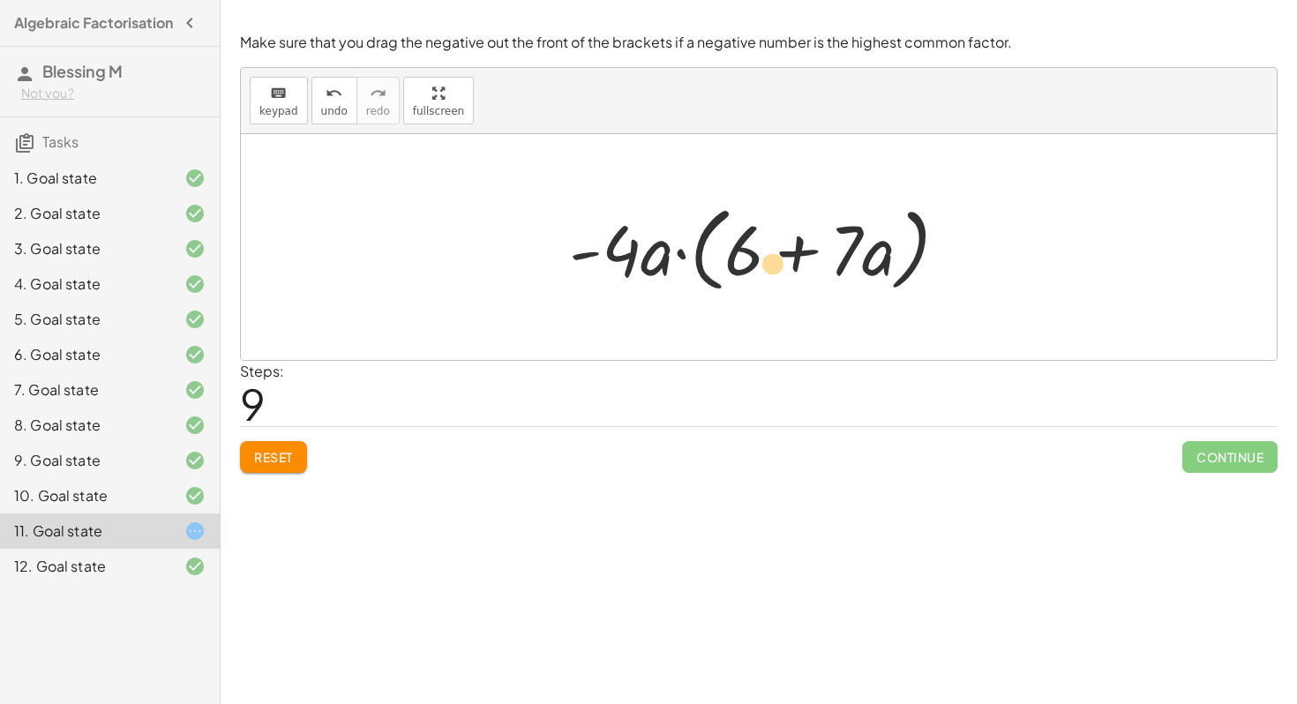
drag, startPoint x: 882, startPoint y: 264, endPoint x: 777, endPoint y: 276, distance: 106.6
click at [777, 276] on div at bounding box center [765, 247] width 410 height 101
drag, startPoint x: 873, startPoint y: 266, endPoint x: 765, endPoint y: 271, distance: 107.8
click at [765, 271] on div at bounding box center [765, 247] width 410 height 101
drag, startPoint x: 873, startPoint y: 258, endPoint x: 757, endPoint y: 263, distance: 115.7
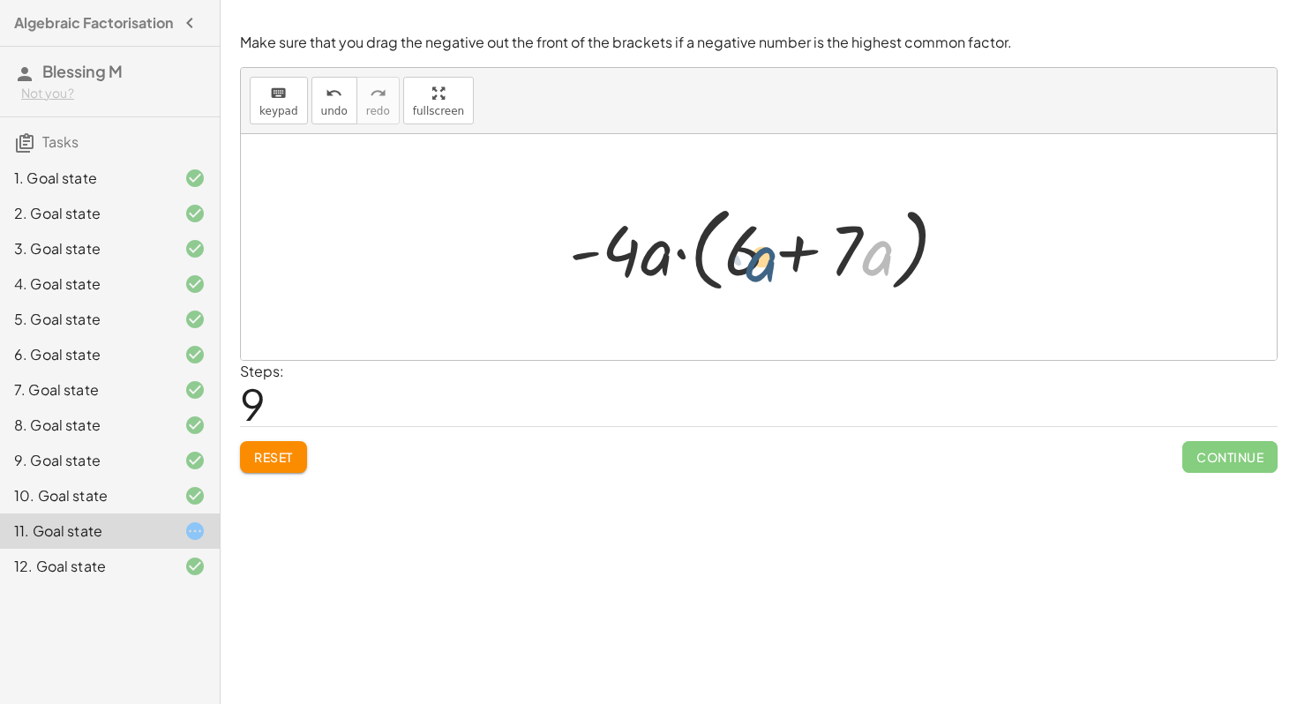
click at [756, 263] on div at bounding box center [765, 247] width 410 height 101
click at [272, 454] on span "Reset" at bounding box center [273, 457] width 39 height 16
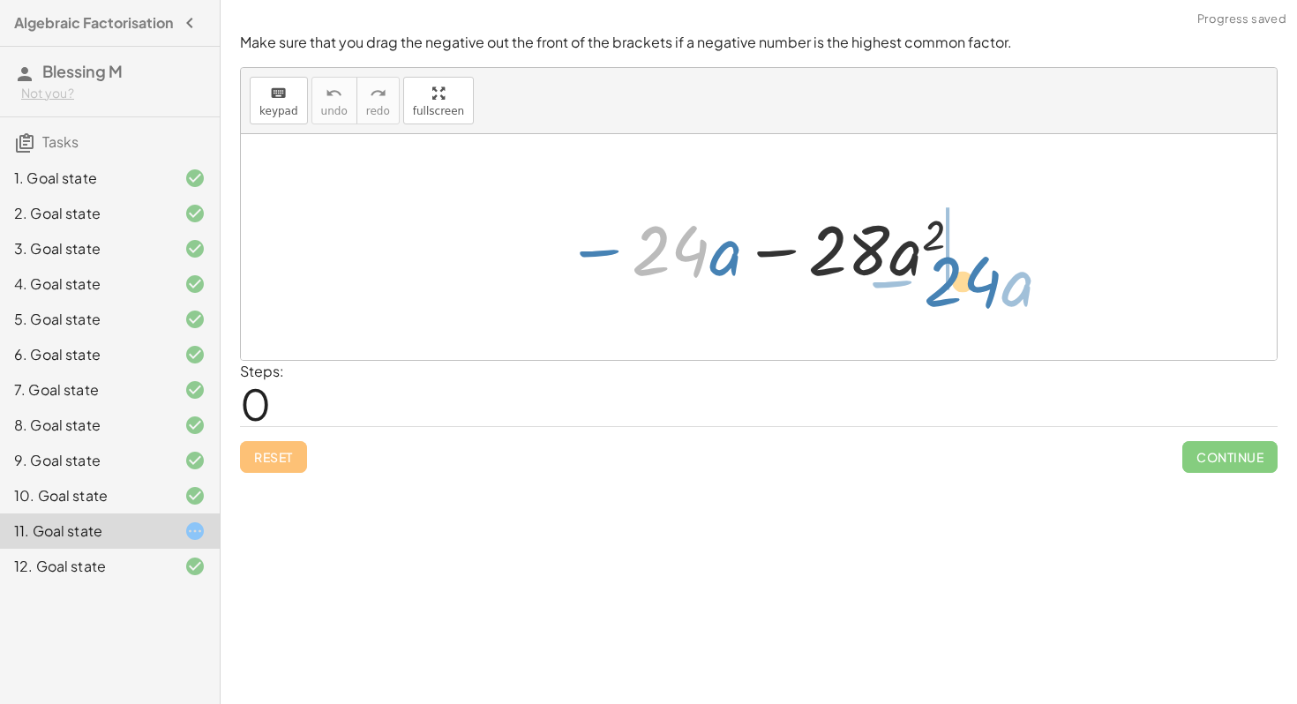
drag, startPoint x: 670, startPoint y: 266, endPoint x: 968, endPoint y: 289, distance: 299.1
click at [968, 289] on div at bounding box center [765, 247] width 417 height 91
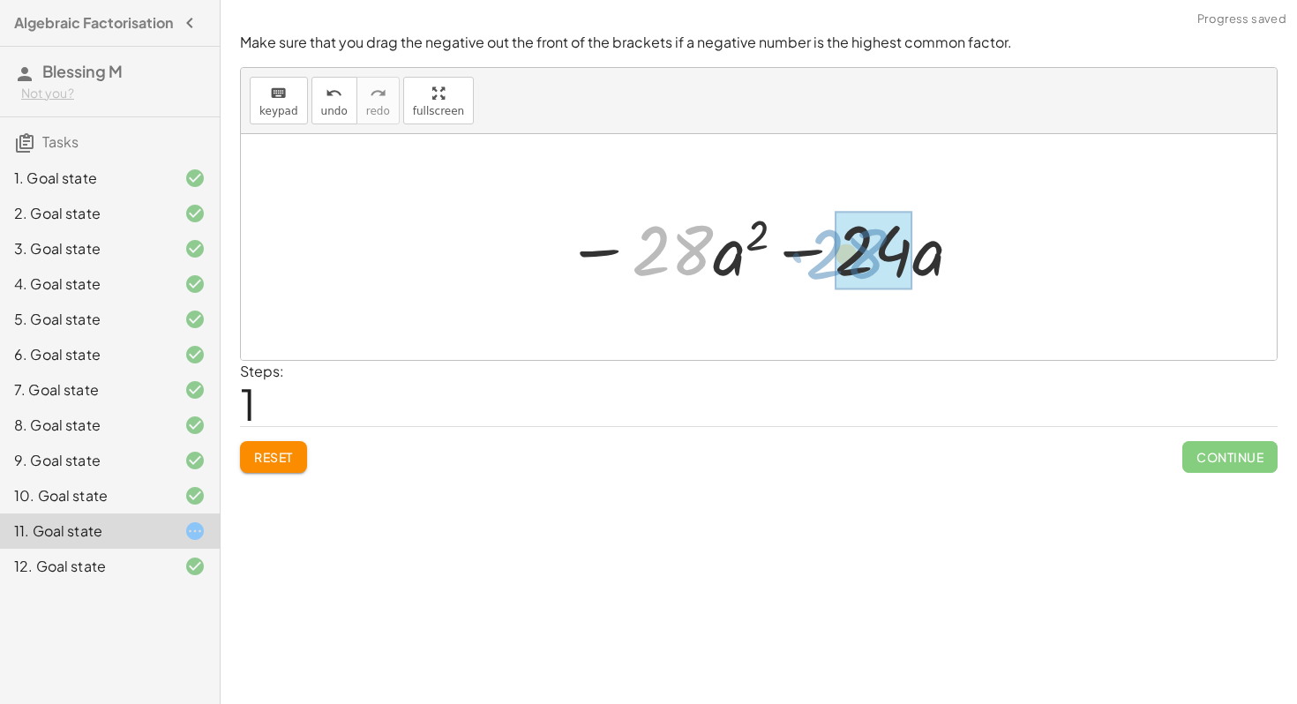
drag, startPoint x: 697, startPoint y: 254, endPoint x: 872, endPoint y: 258, distance: 174.8
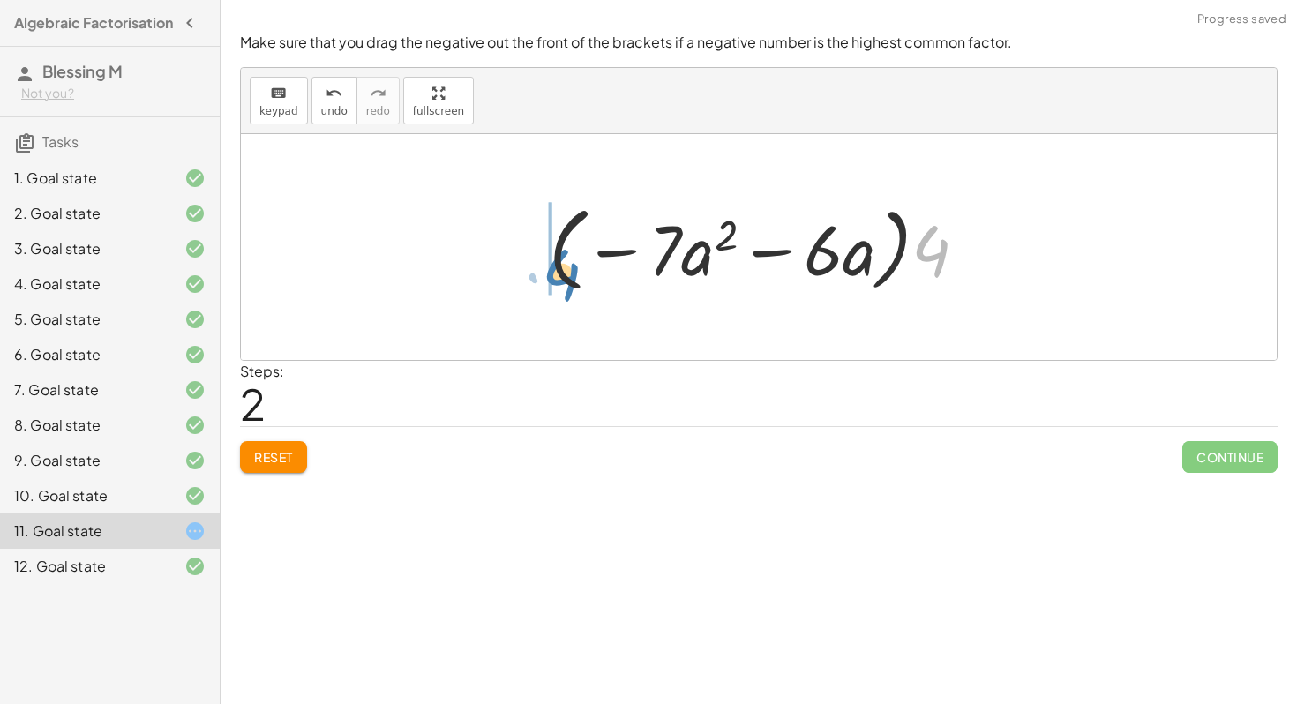
drag, startPoint x: 925, startPoint y: 249, endPoint x: 554, endPoint y: 271, distance: 371.3
click at [554, 271] on div at bounding box center [765, 247] width 450 height 101
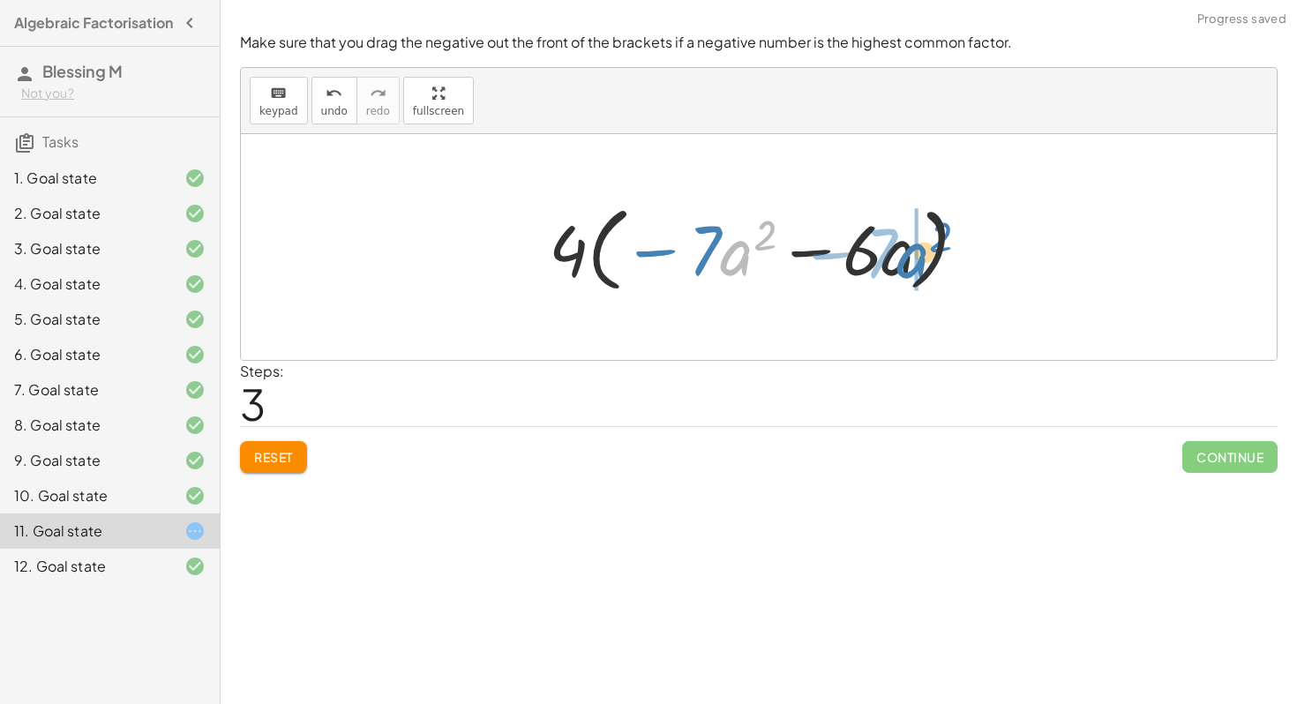
drag, startPoint x: 735, startPoint y: 265, endPoint x: 913, endPoint y: 266, distance: 178.3
click at [912, 266] on div at bounding box center [765, 247] width 450 height 101
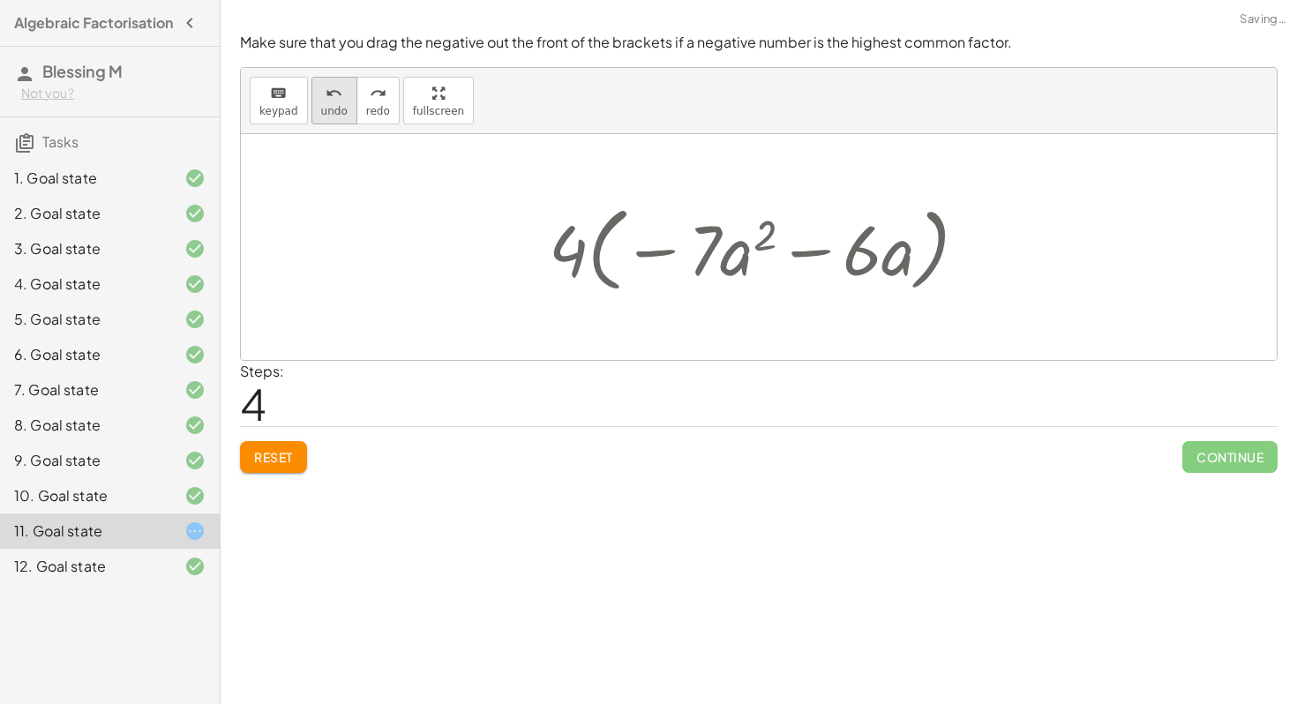
click at [326, 112] on span "undo" at bounding box center [334, 111] width 26 height 12
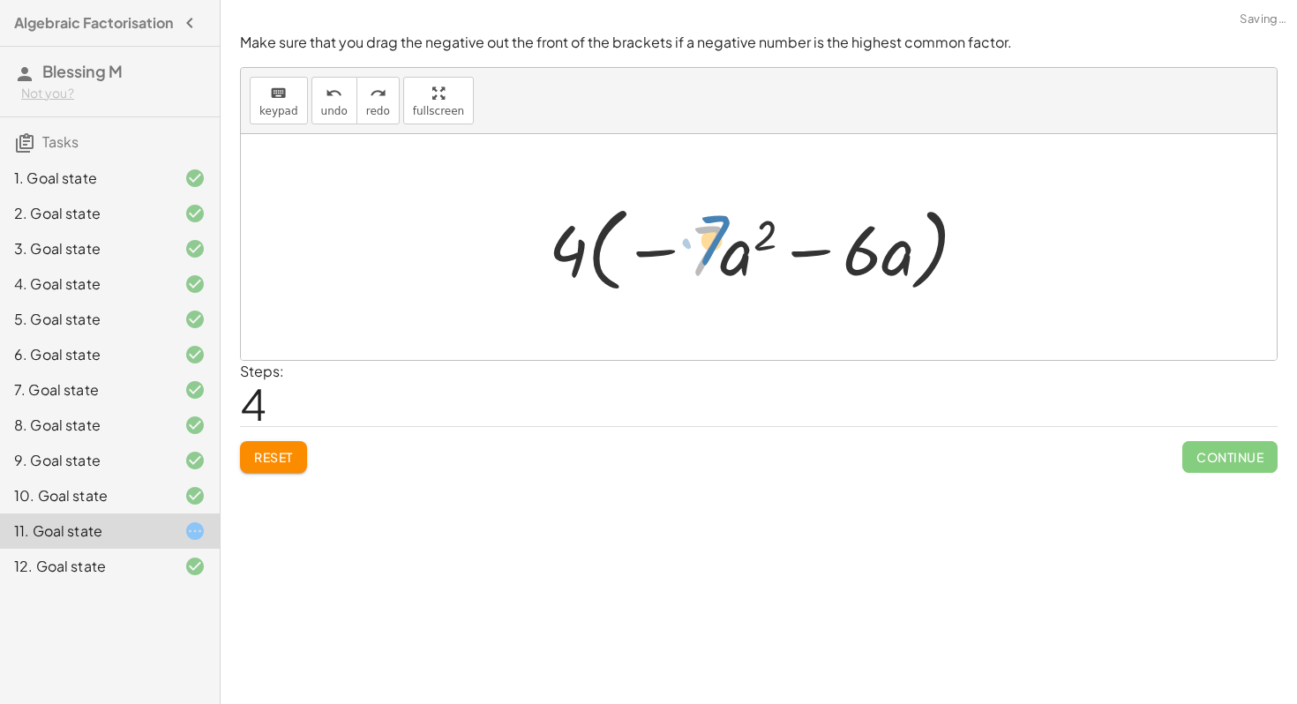
drag, startPoint x: 706, startPoint y: 253, endPoint x: 685, endPoint y: 239, distance: 25.5
click at [684, 239] on div at bounding box center [765, 247] width 450 height 101
drag, startPoint x: 738, startPoint y: 259, endPoint x: 905, endPoint y: 268, distance: 167.9
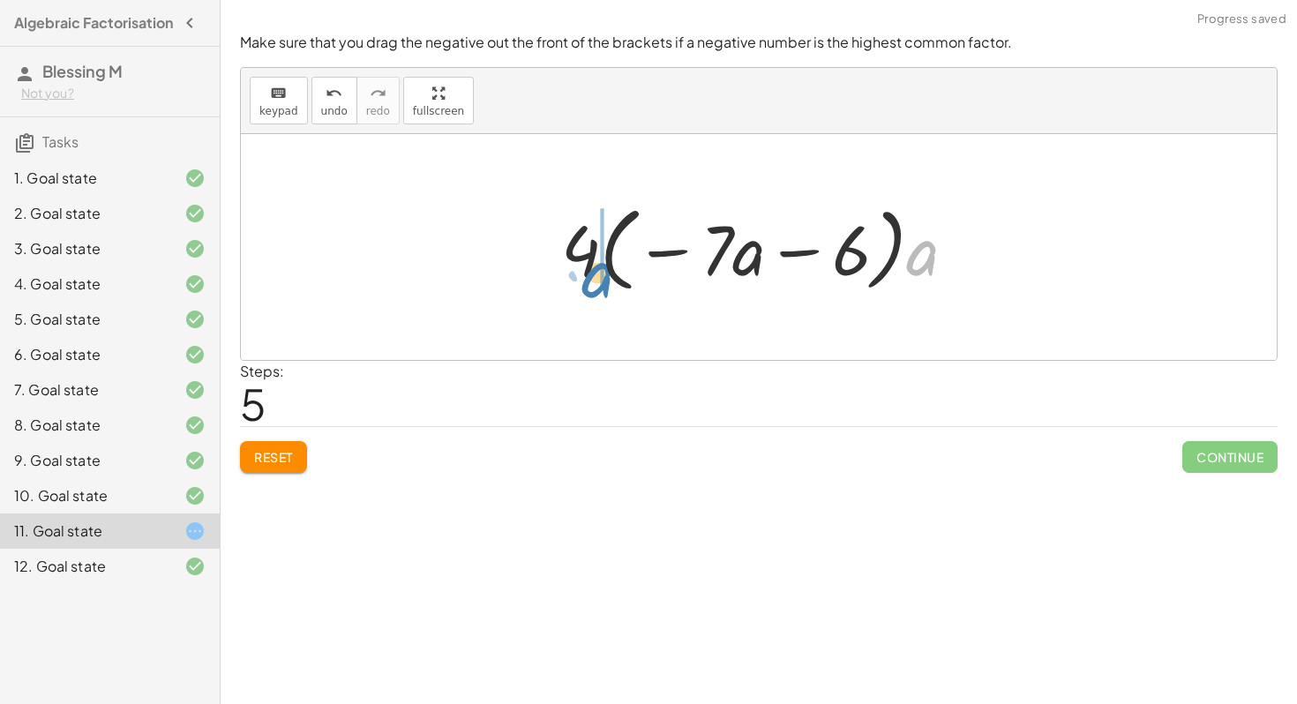
drag, startPoint x: 929, startPoint y: 259, endPoint x: 604, endPoint y: 281, distance: 325.5
click at [604, 281] on div at bounding box center [765, 247] width 427 height 101
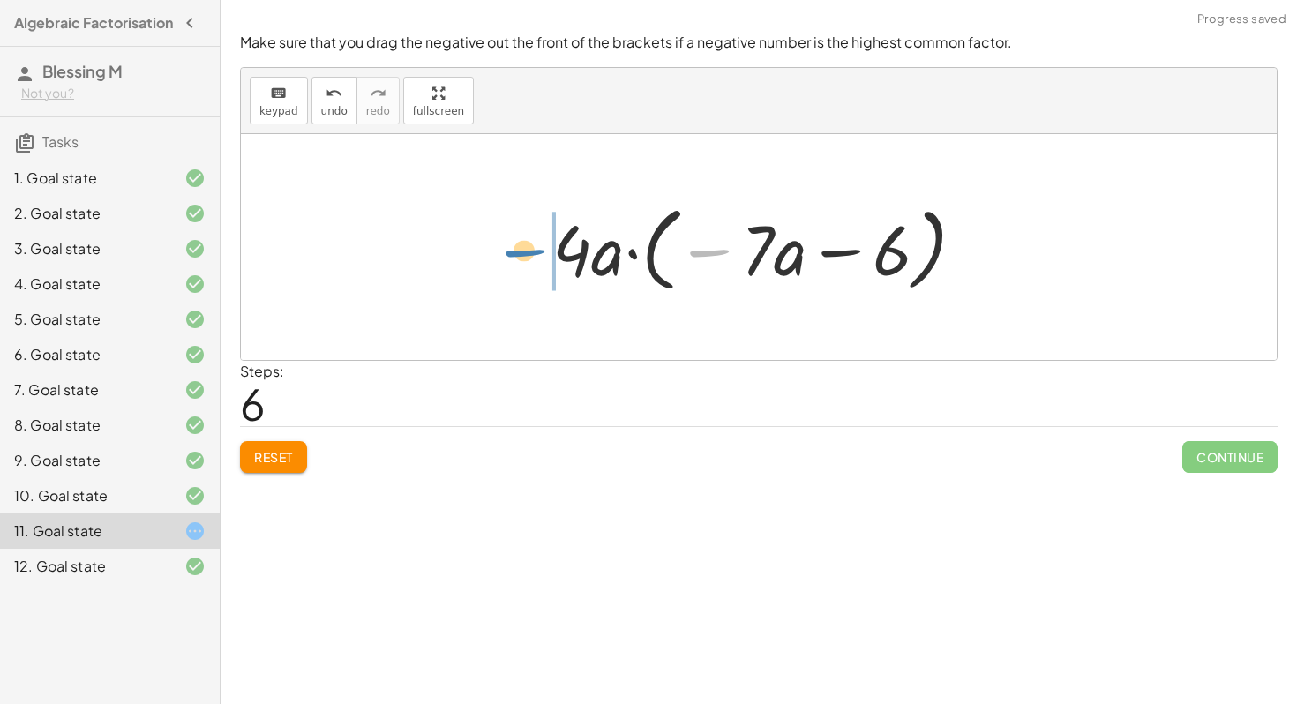
drag, startPoint x: 698, startPoint y: 252, endPoint x: 500, endPoint y: 251, distance: 197.7
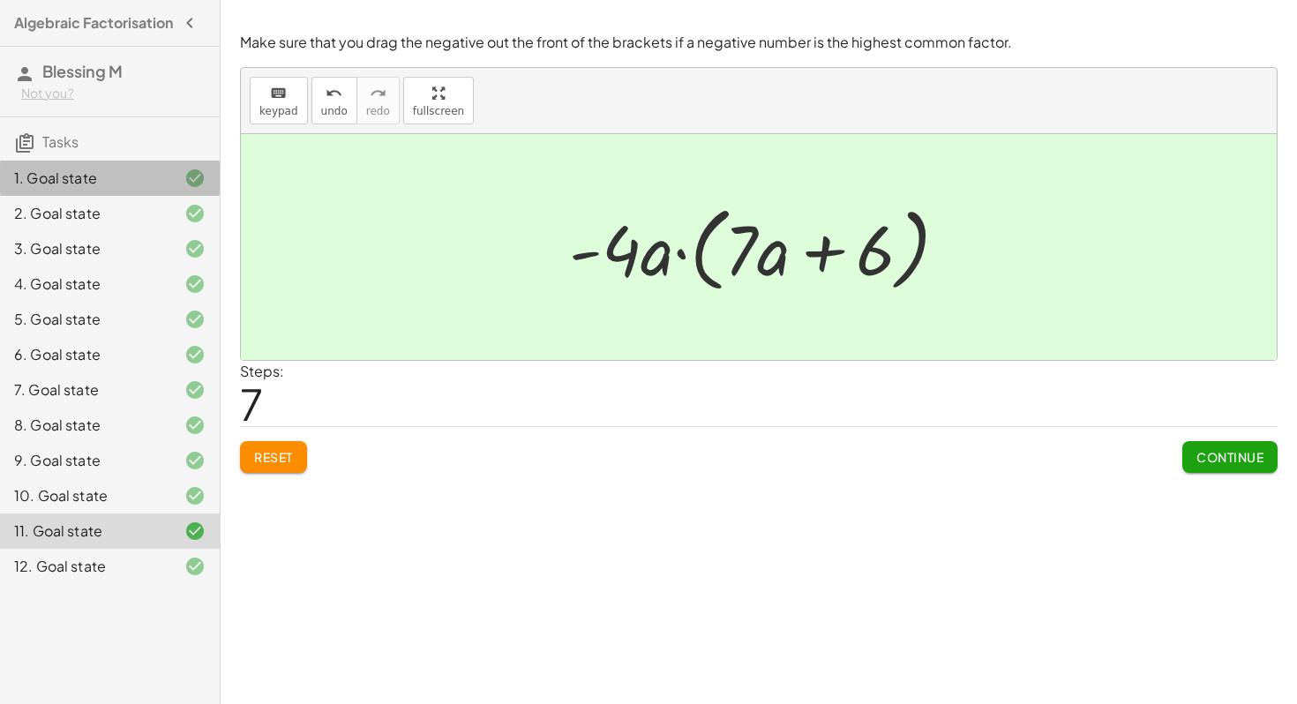
click at [139, 189] on div "1. Goal state" at bounding box center [85, 178] width 142 height 21
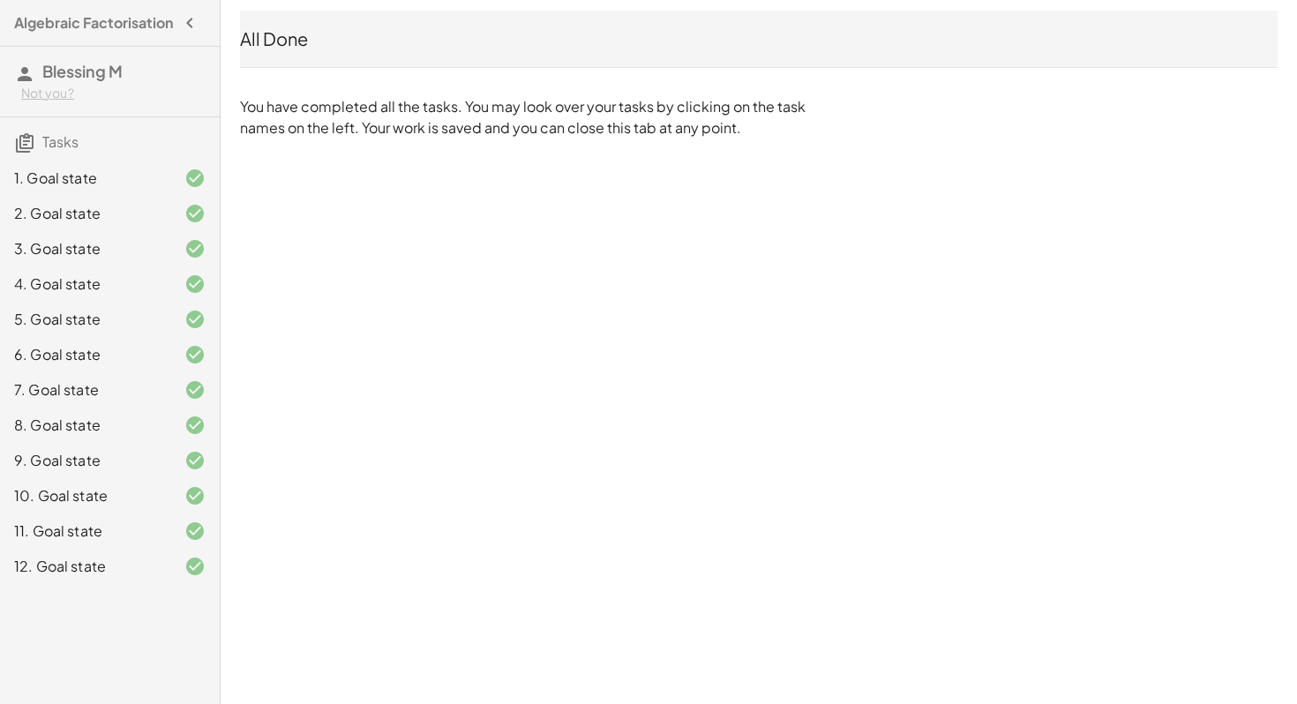
click at [80, 154] on h3 "Tasks" at bounding box center [110, 135] width 220 height 37
